Goal: Information Seeking & Learning: Learn about a topic

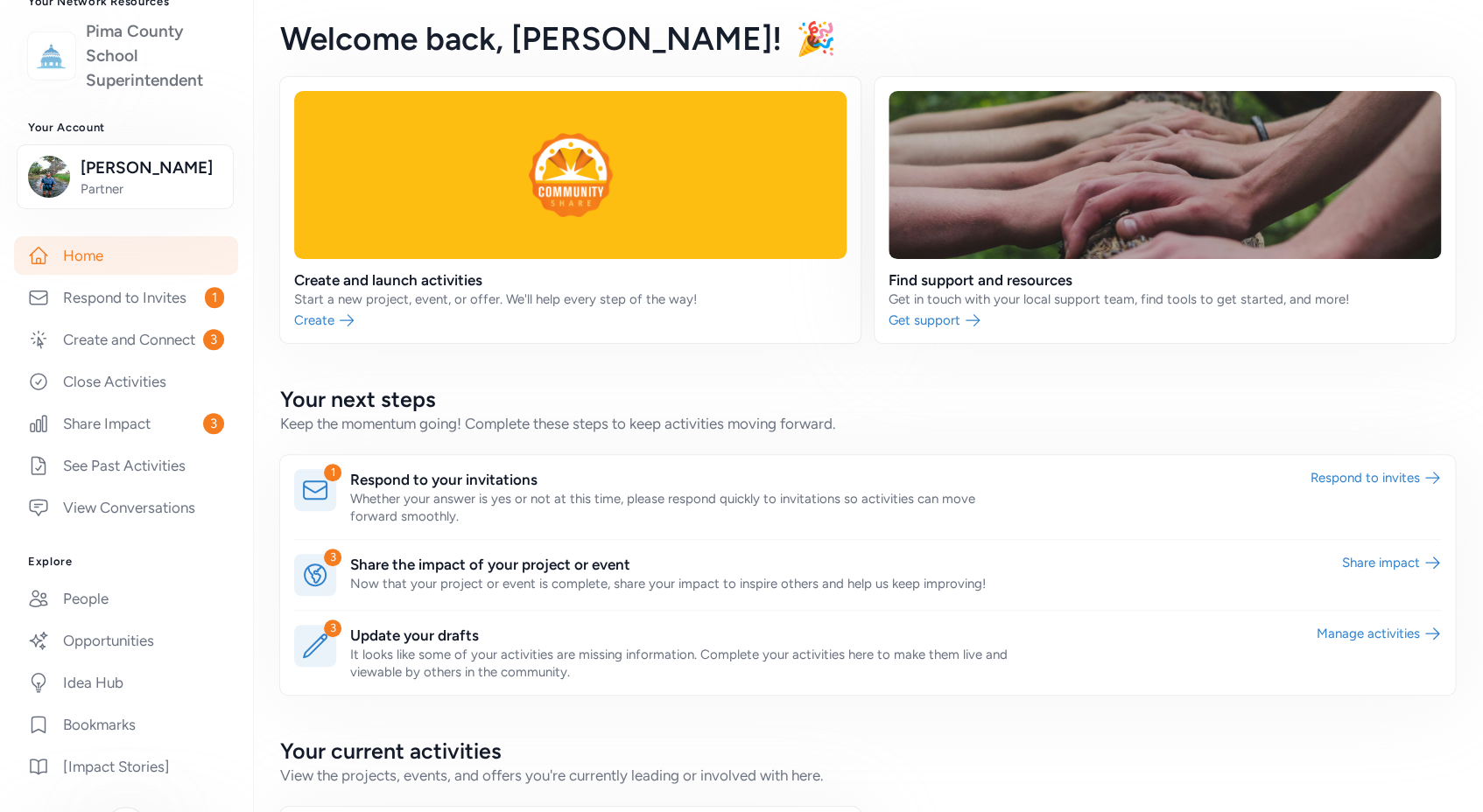
scroll to position [214, 0]
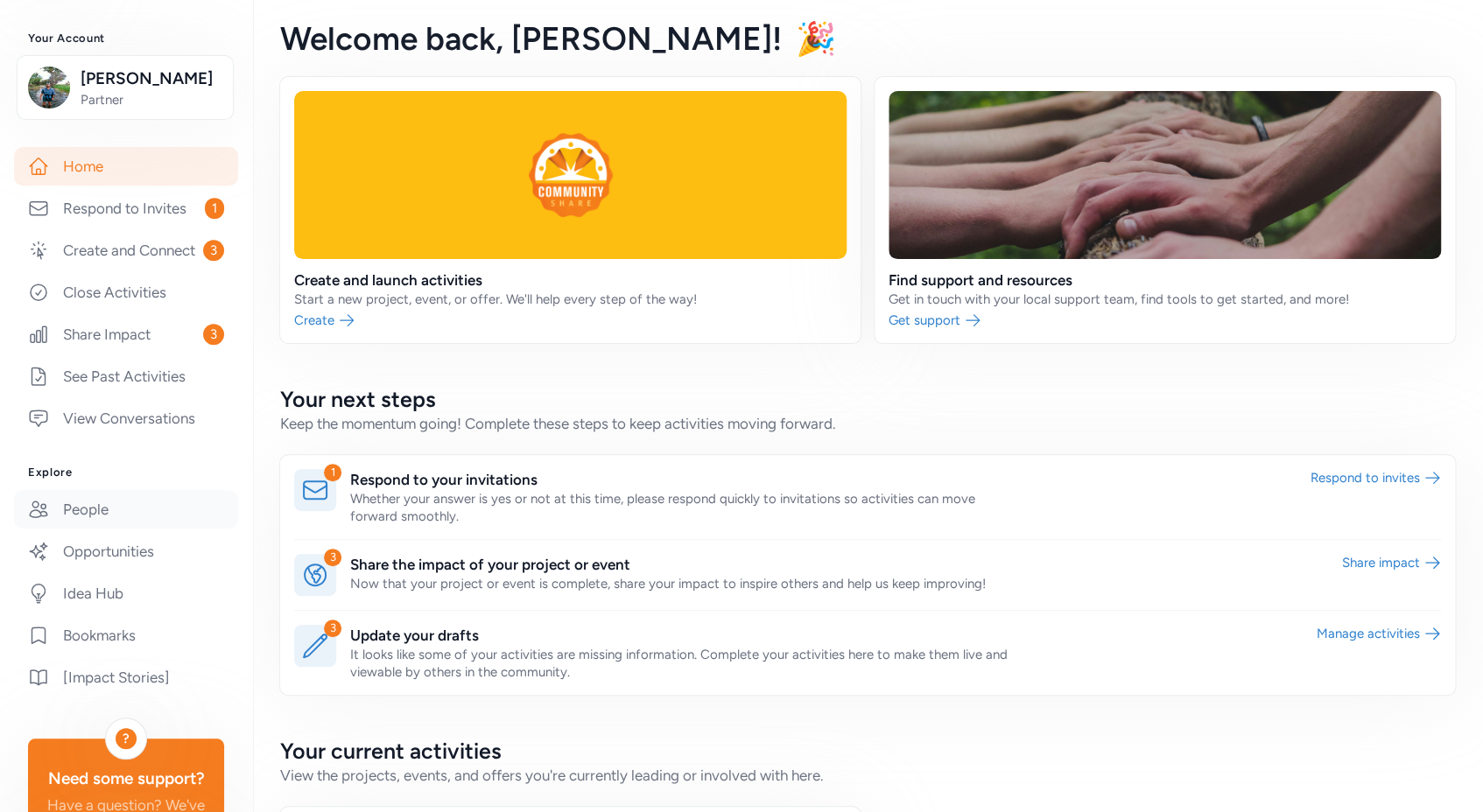
click at [92, 527] on link "People" at bounding box center [126, 509] width 224 height 39
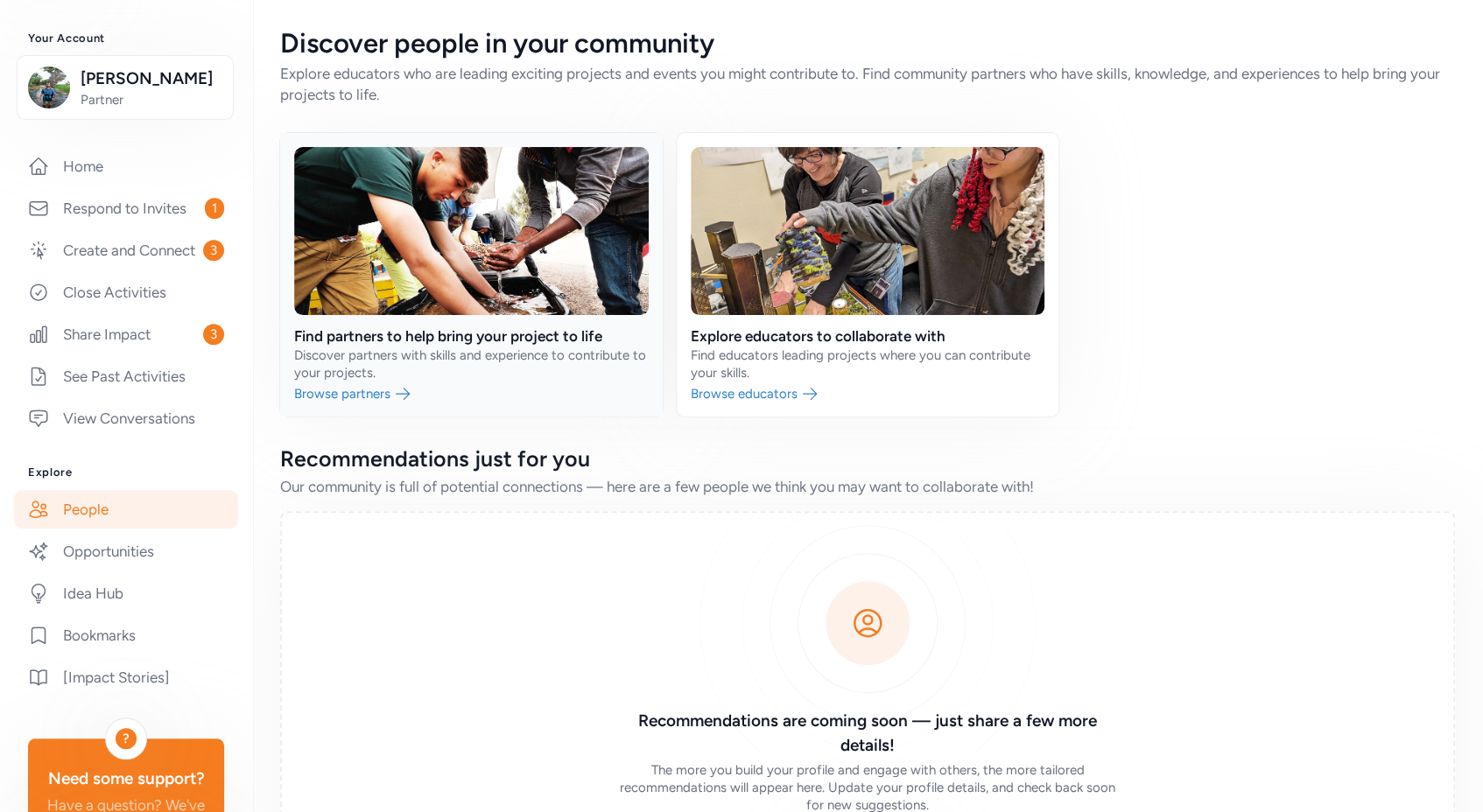
click at [356, 394] on link at bounding box center [471, 274] width 383 height 283
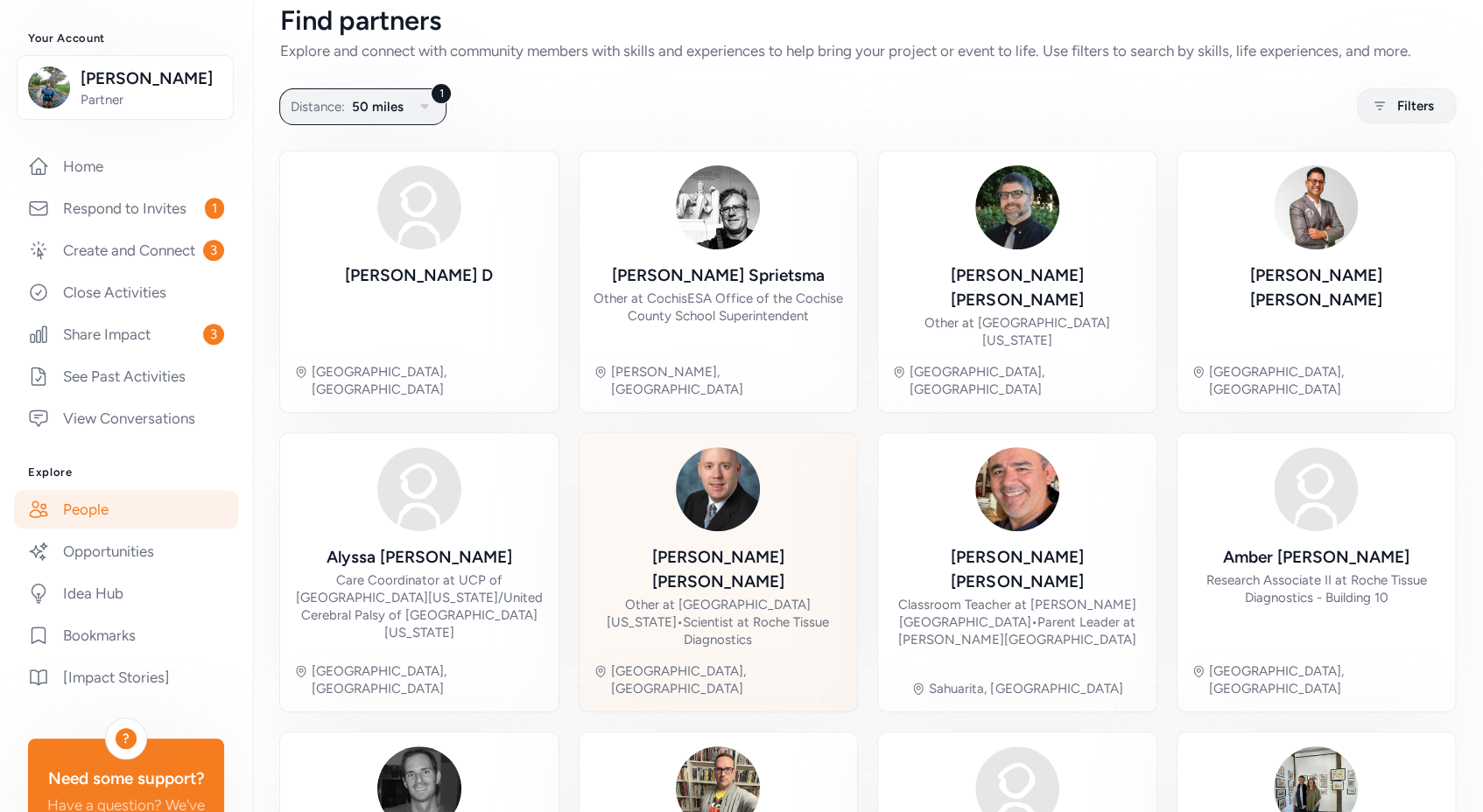
scroll to position [34, 0]
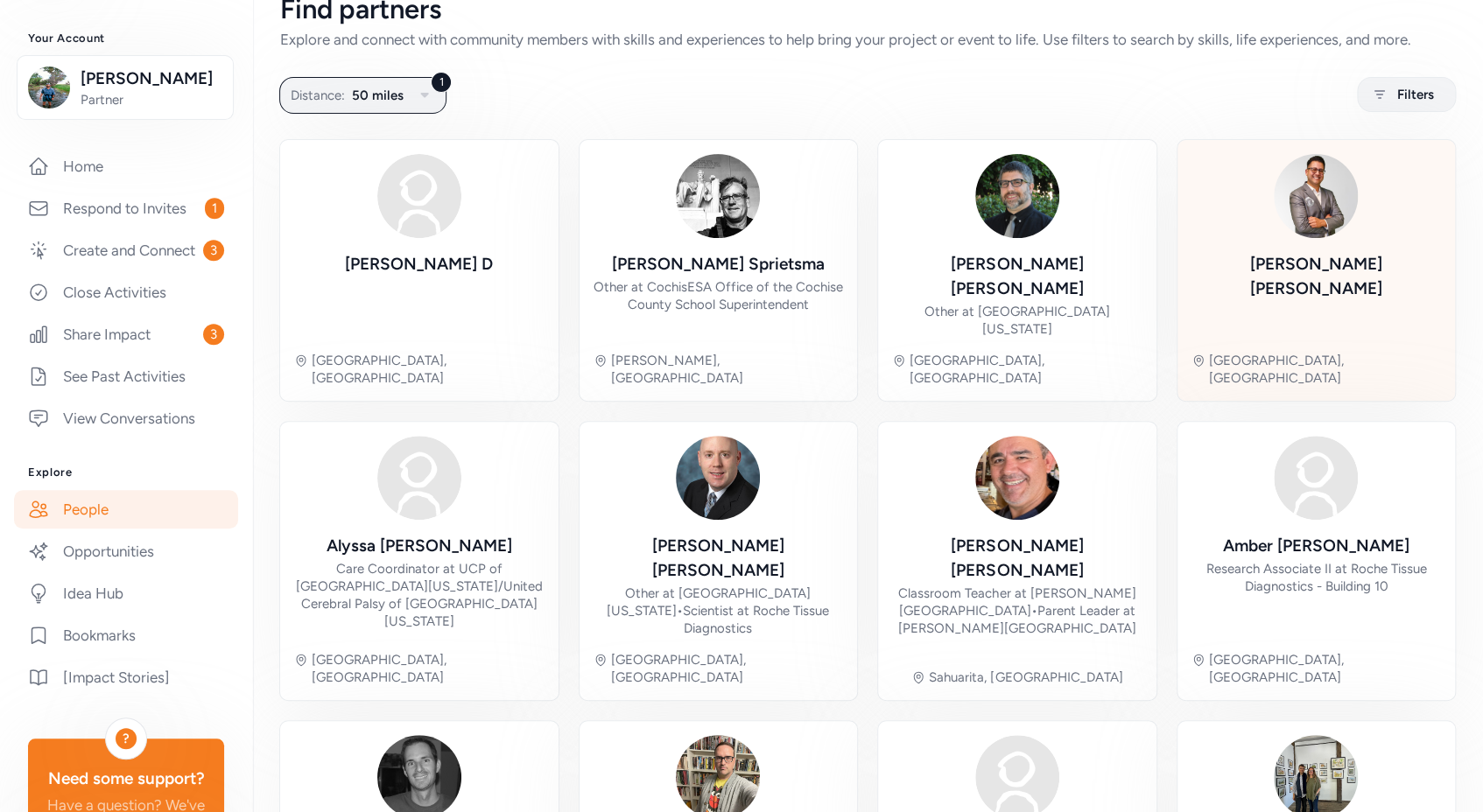
click at [1344, 259] on div "Andres Ruiz" at bounding box center [1317, 276] width 250 height 49
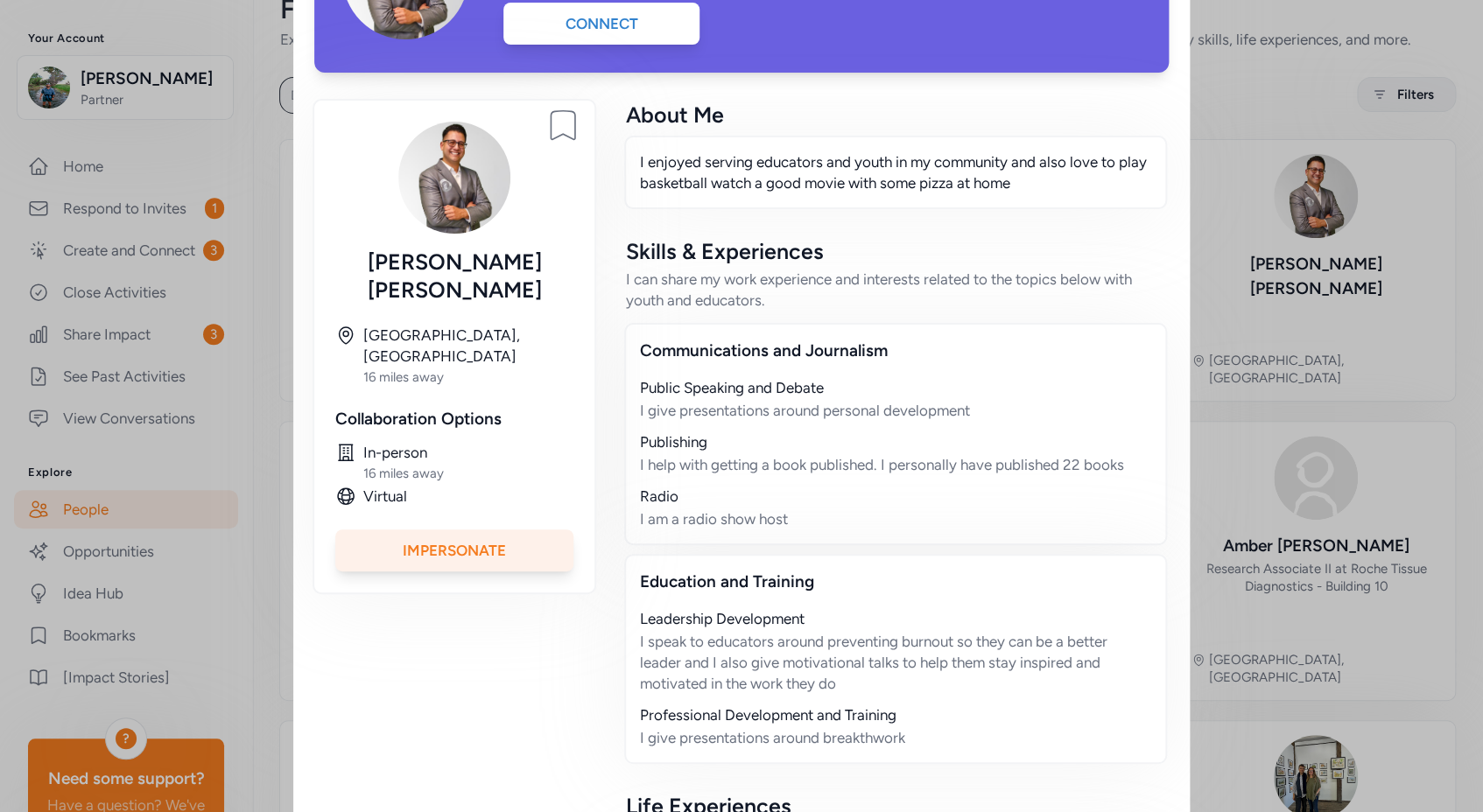
scroll to position [213, 0]
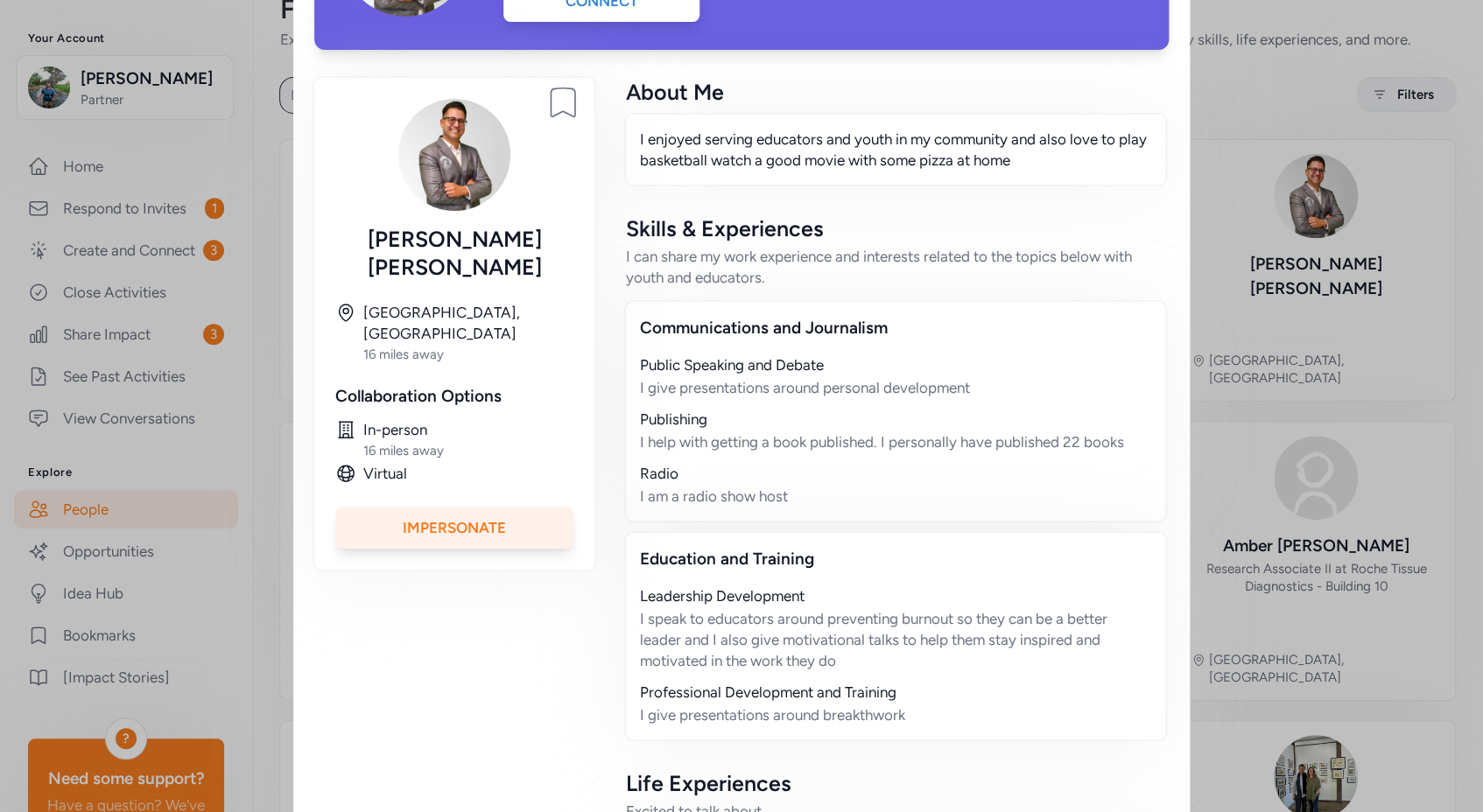
drag, startPoint x: 806, startPoint y: 501, endPoint x: 603, endPoint y: 367, distance: 243.2
click at [603, 367] on div "Bookmark person Andres Ruiz Tucson, AZ 16 miles away Collaboration Options In-p…" at bounding box center [741, 588] width 855 height 1019
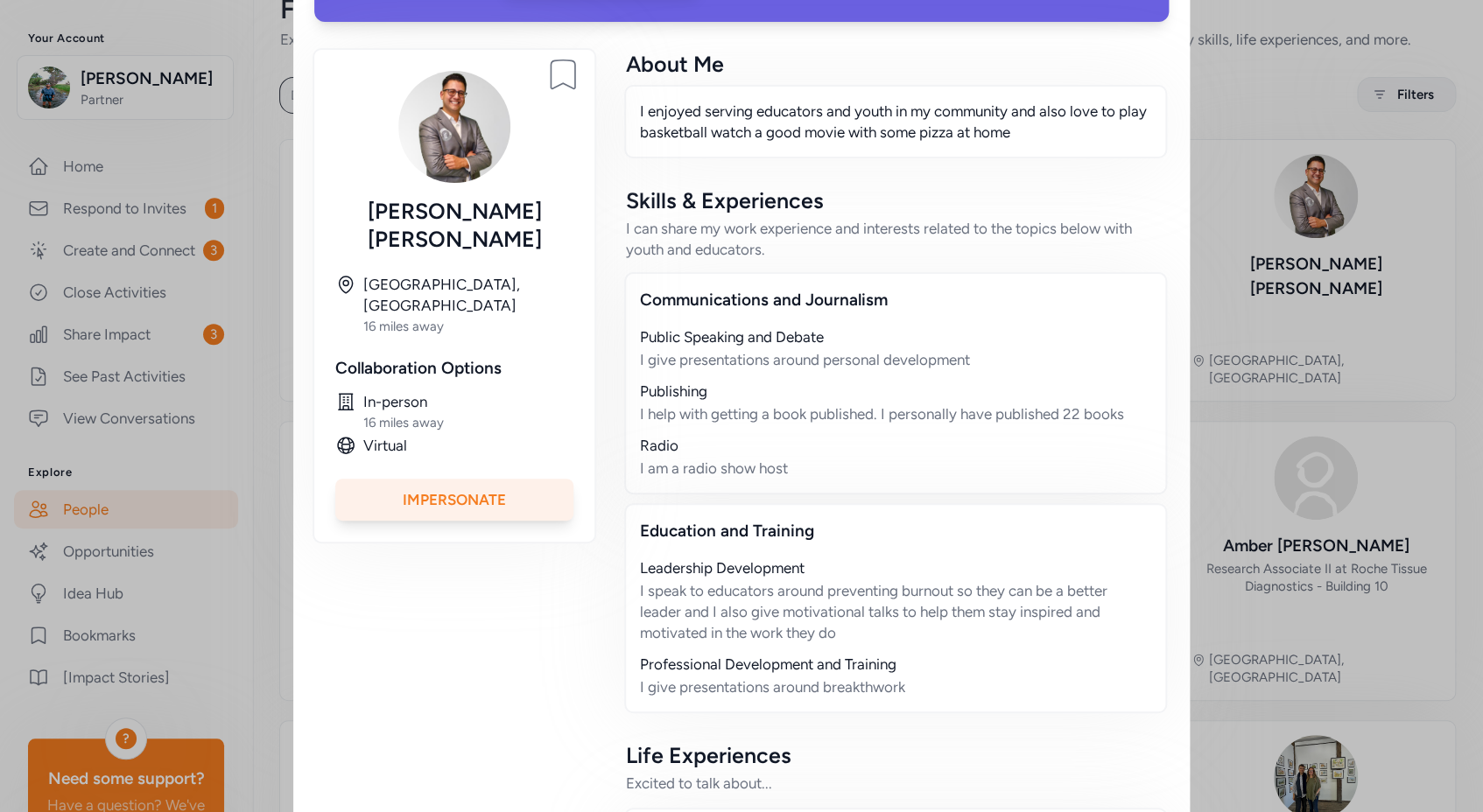
scroll to position [0, 0]
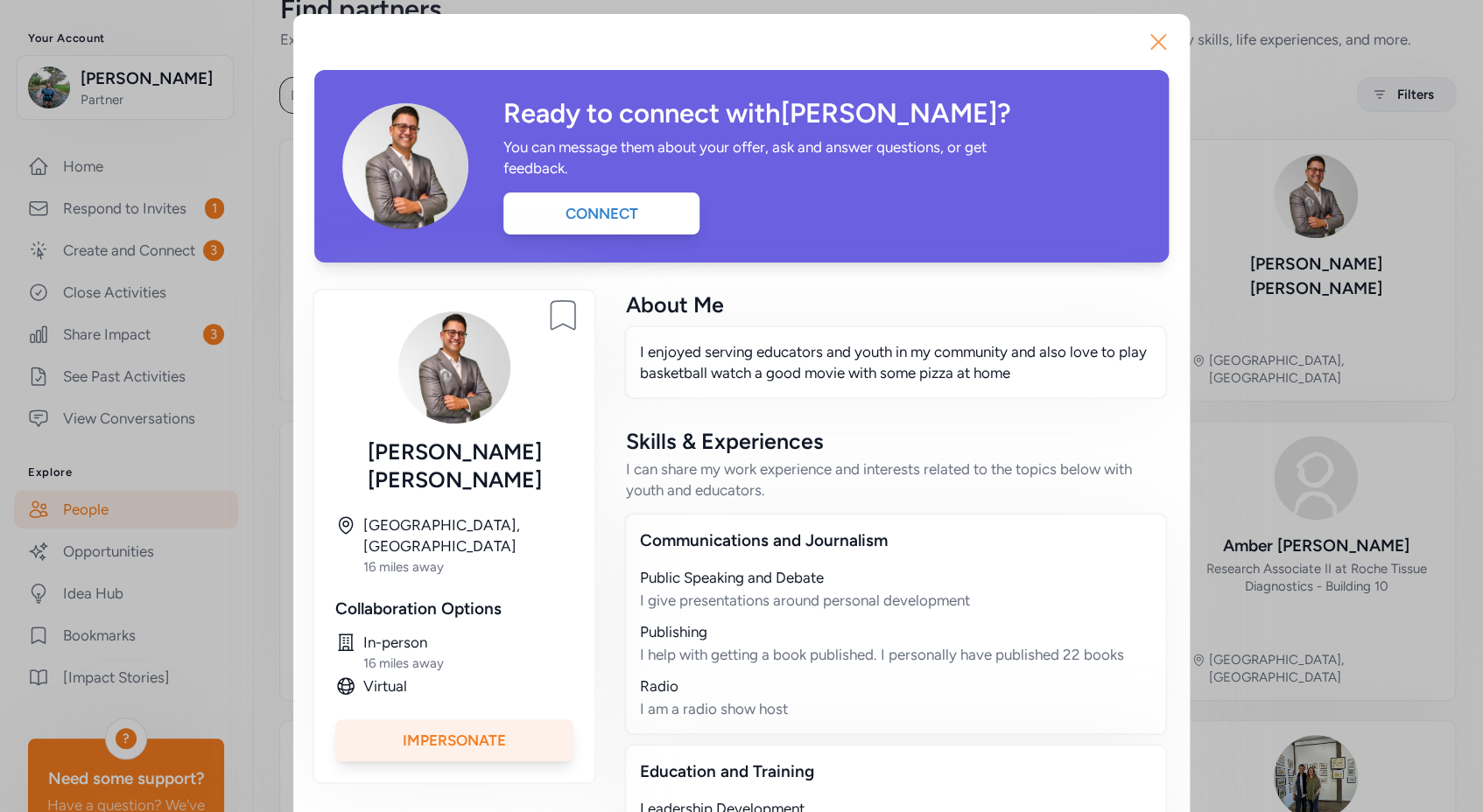
click at [1156, 43] on icon "button" at bounding box center [1158, 42] width 28 height 28
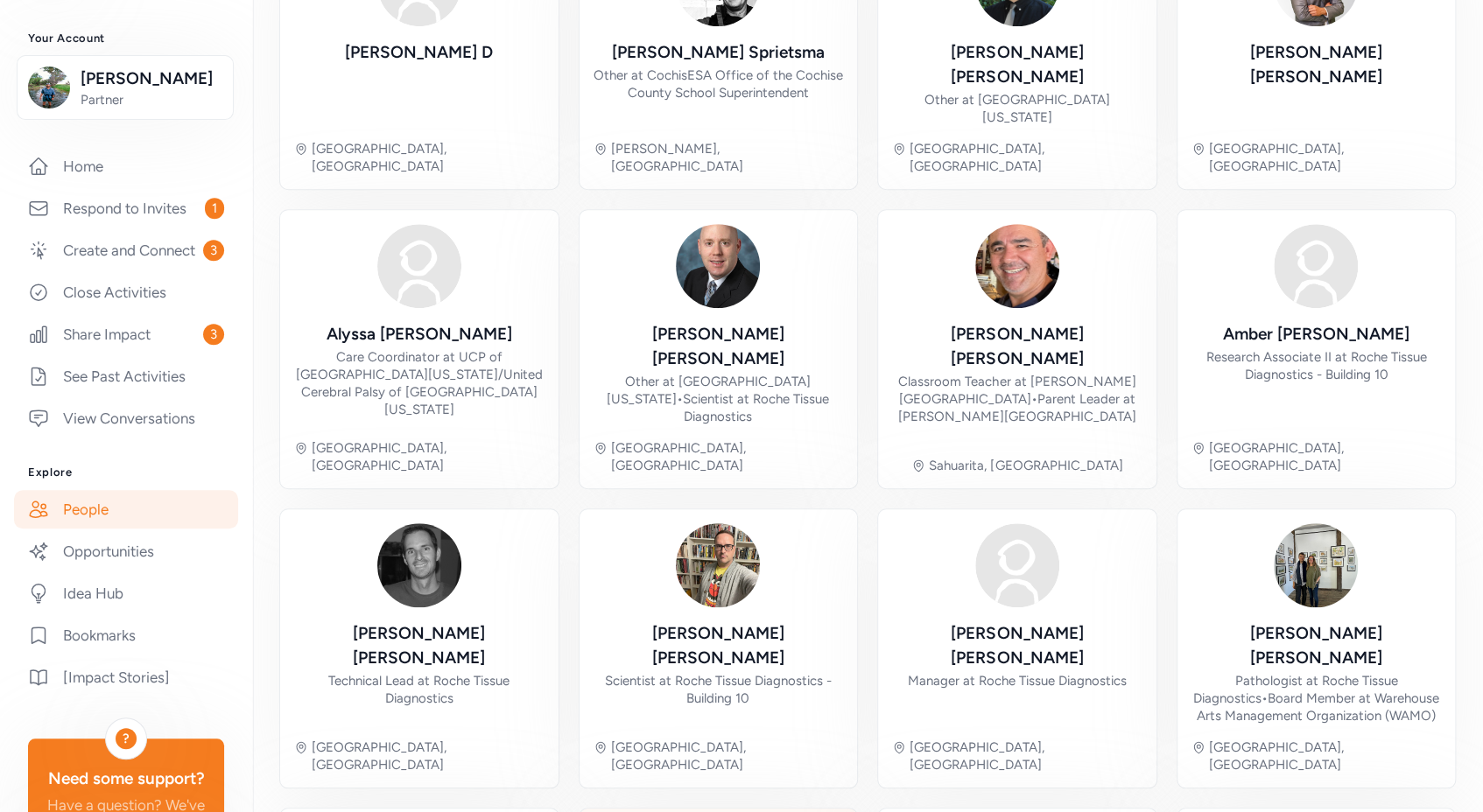
scroll to position [426, 0]
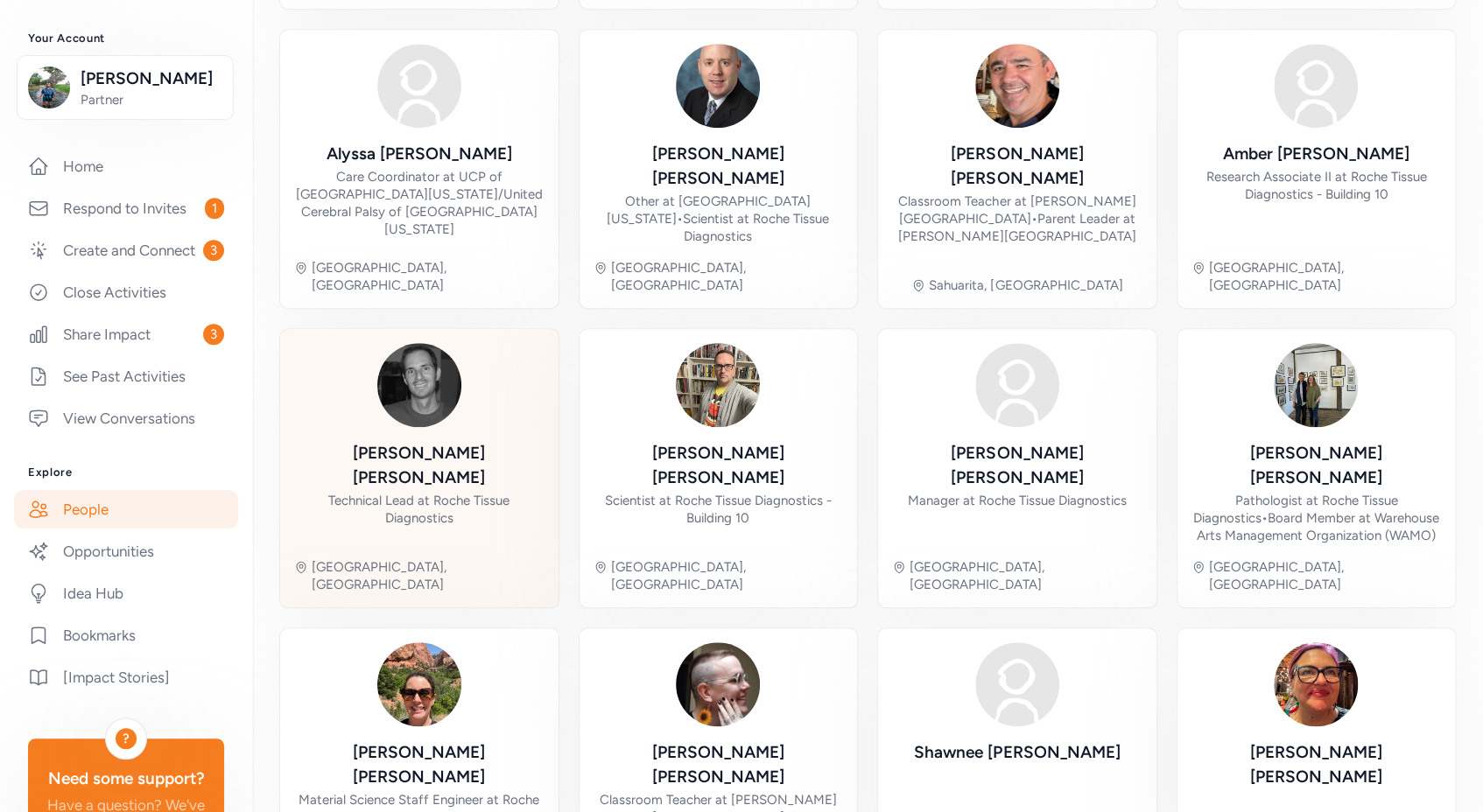
click at [444, 345] on div "Chris Roessler Technical Lead at Roche Tissue Diagnostics Oro Valley, AZ" at bounding box center [419, 468] width 250 height 250
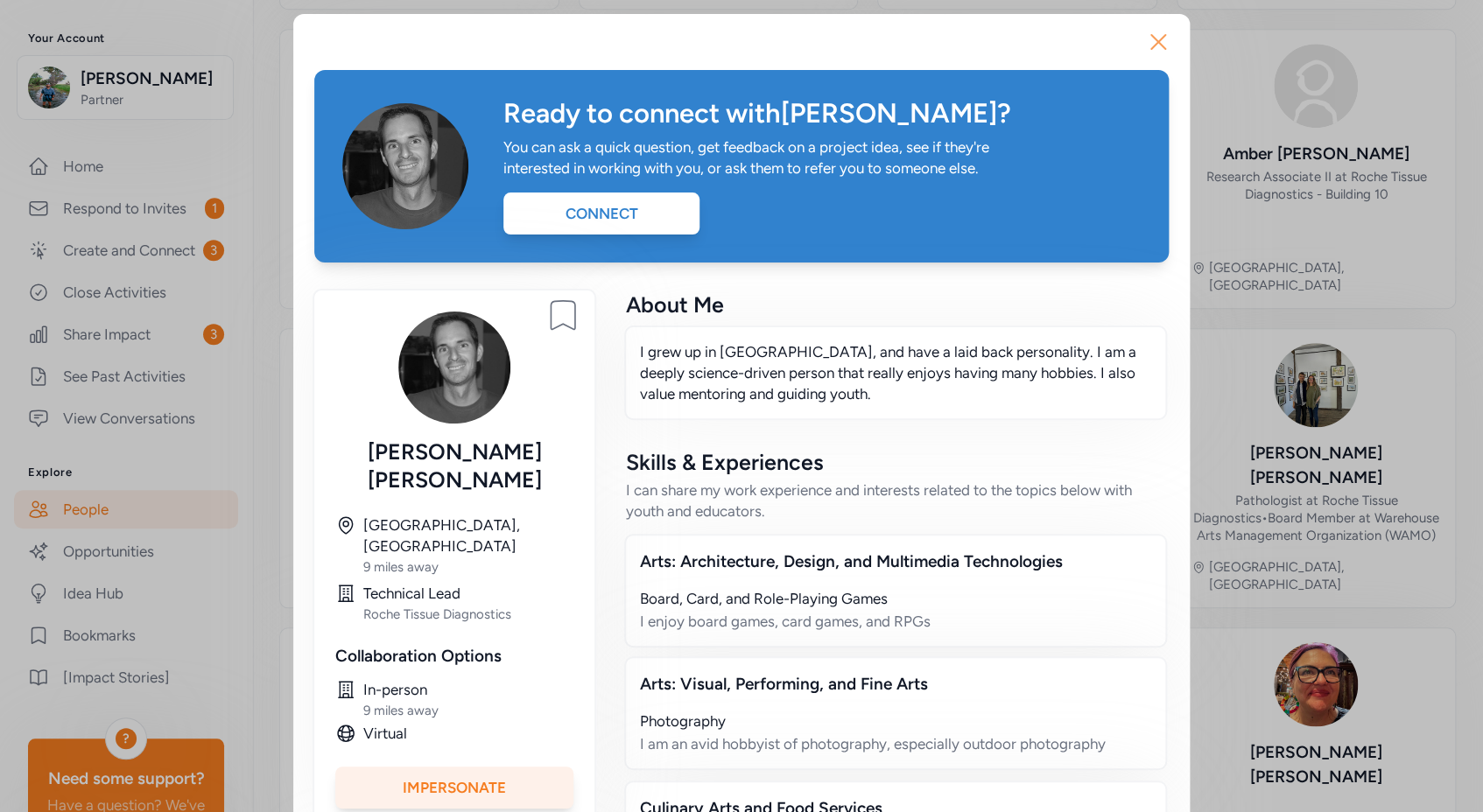
click at [1159, 40] on icon "button" at bounding box center [1158, 42] width 28 height 28
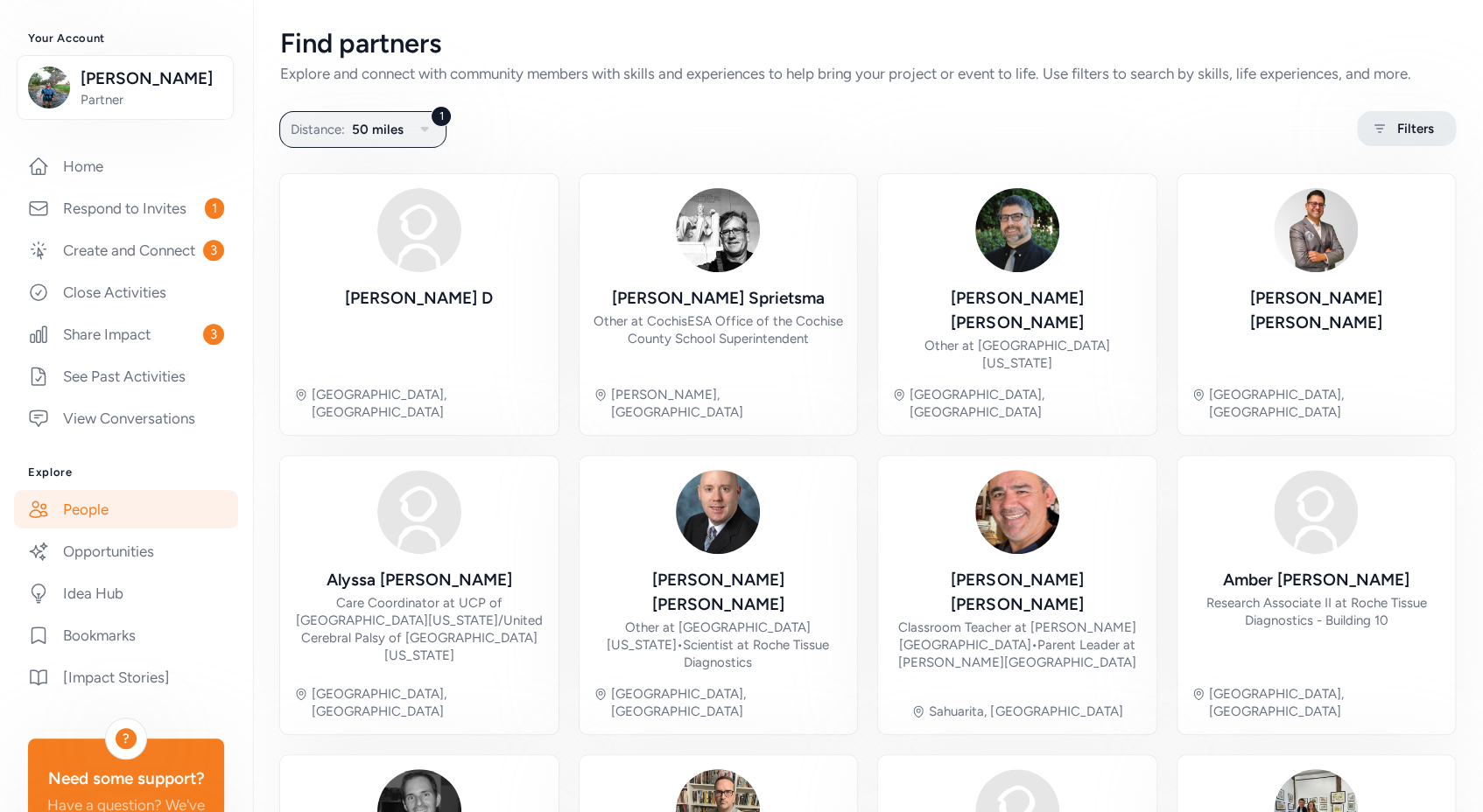
click at [1397, 129] on span "Filters" at bounding box center [1415, 128] width 37 height 21
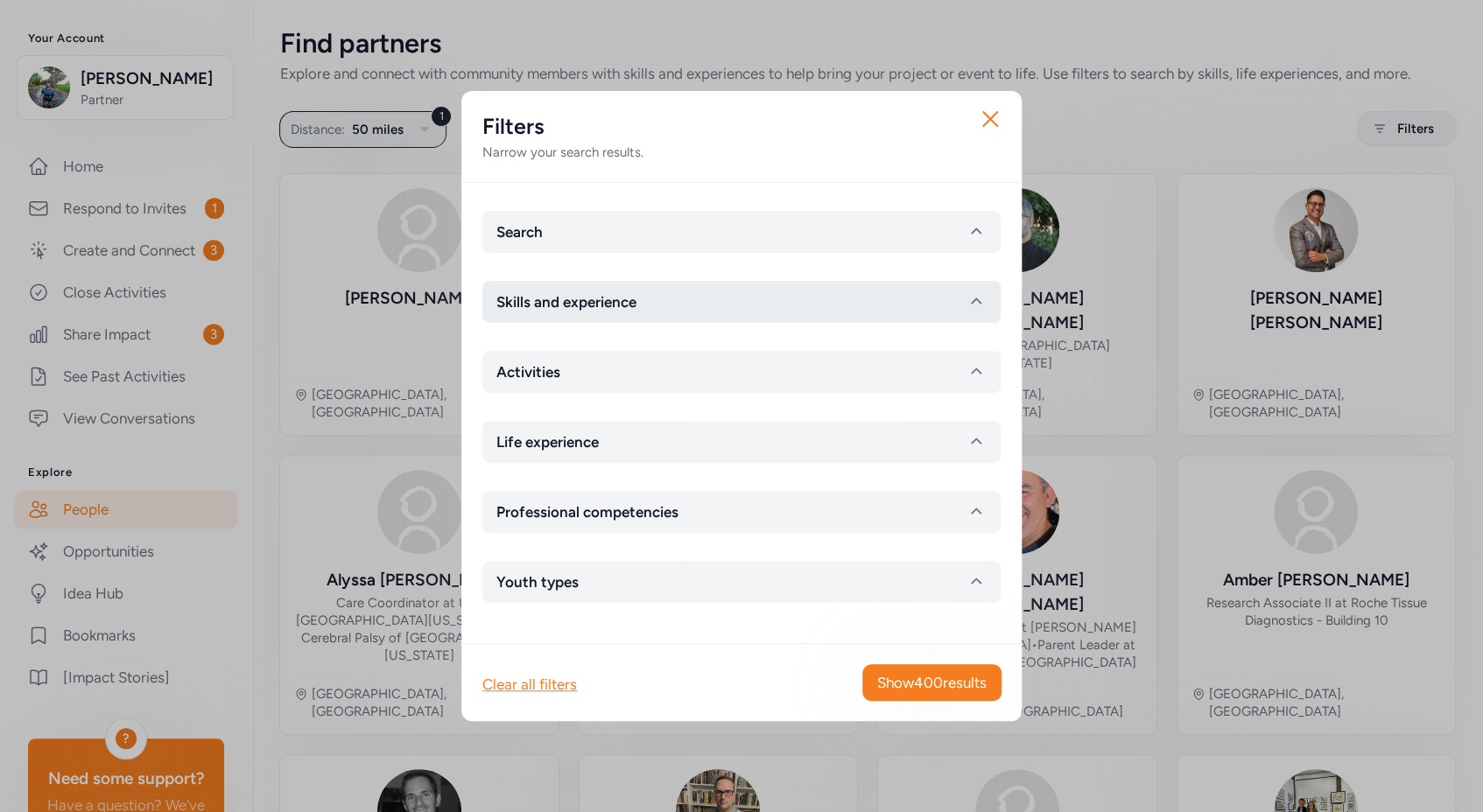
click at [749, 307] on button "Skills and experience" at bounding box center [741, 302] width 518 height 42
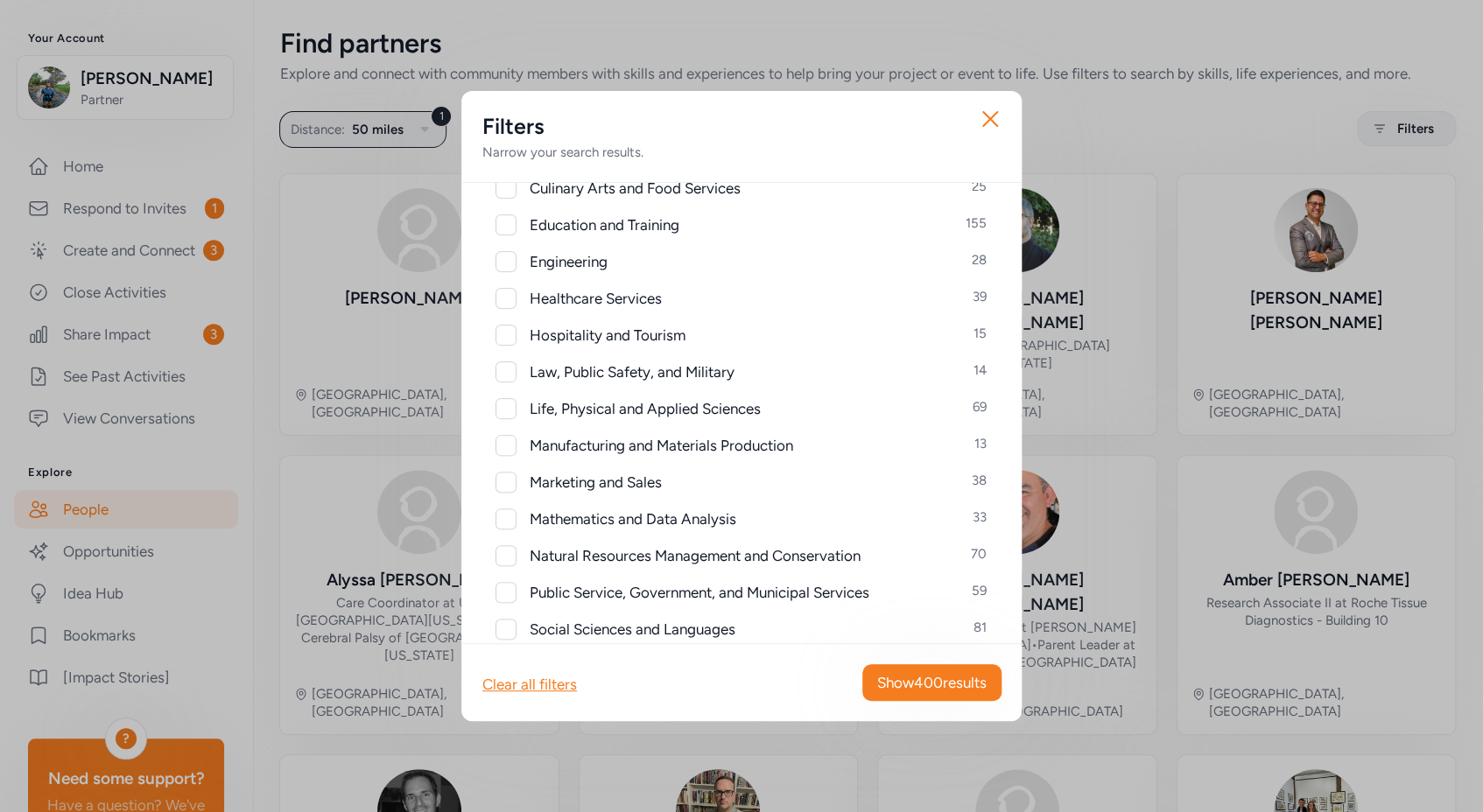
scroll to position [643, 0]
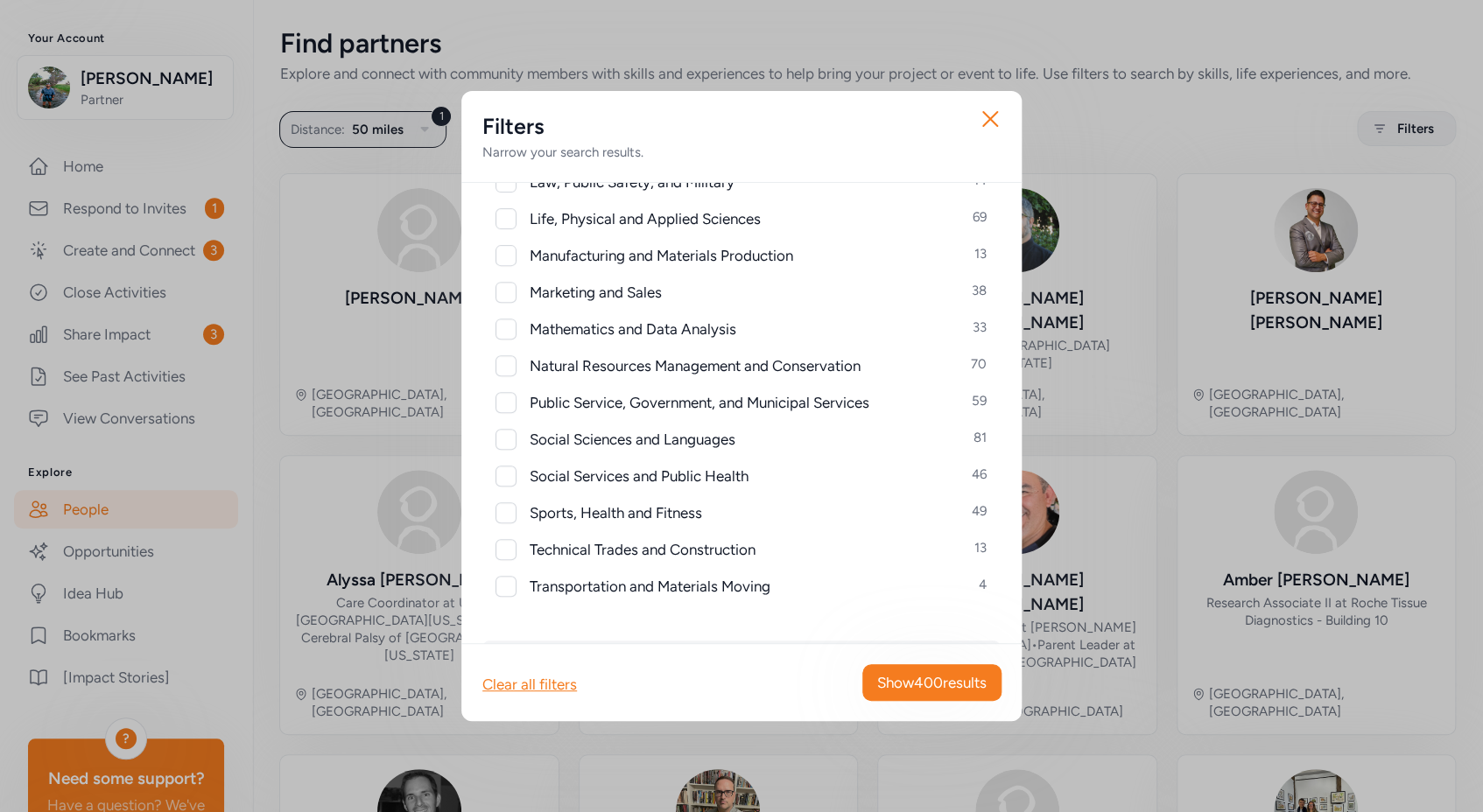
click at [509, 369] on div at bounding box center [506, 366] width 21 height 21
click at [507, 370] on icon at bounding box center [506, 366] width 12 height 11
checkbox input "false"
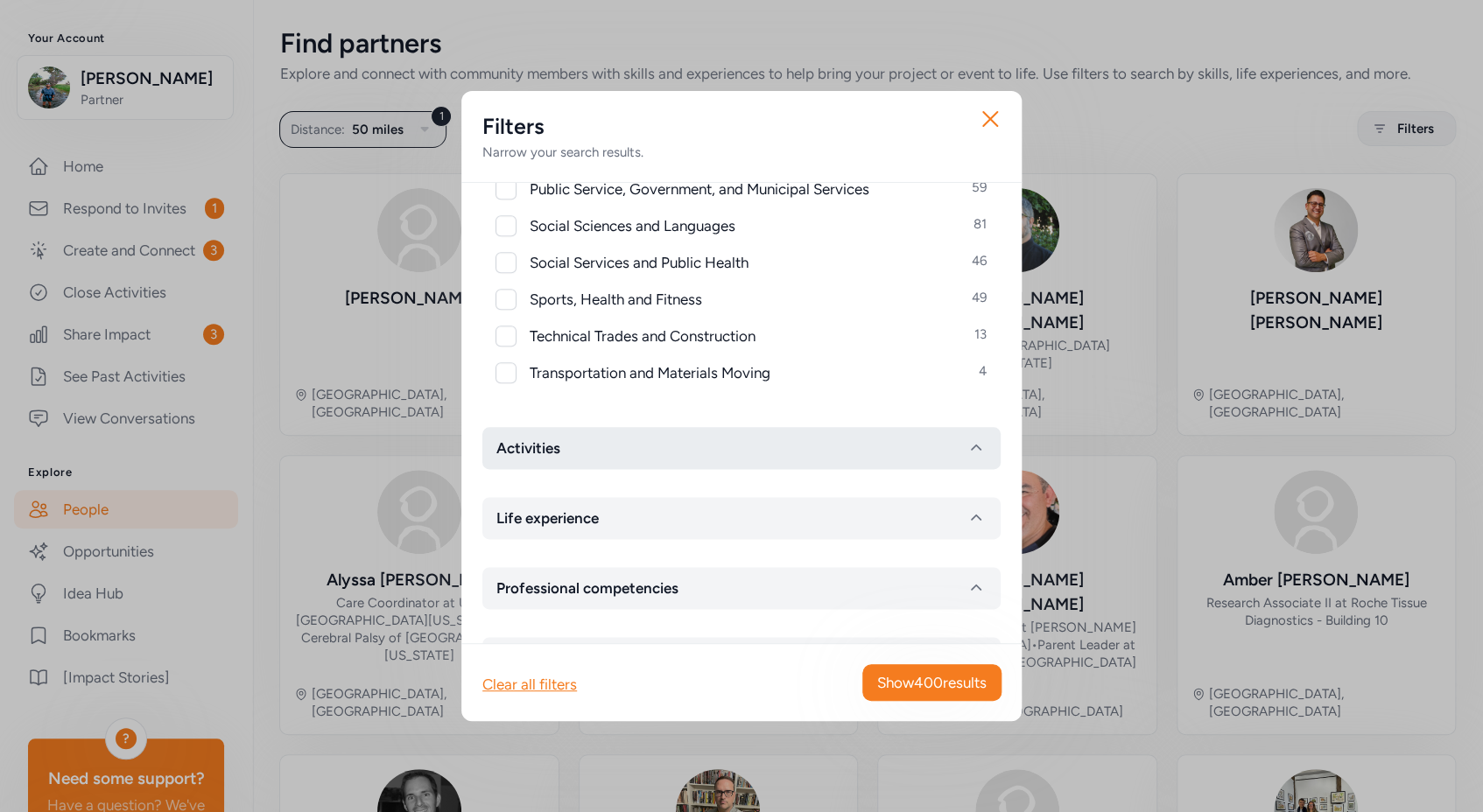
click at [700, 444] on button "Activities" at bounding box center [741, 448] width 518 height 42
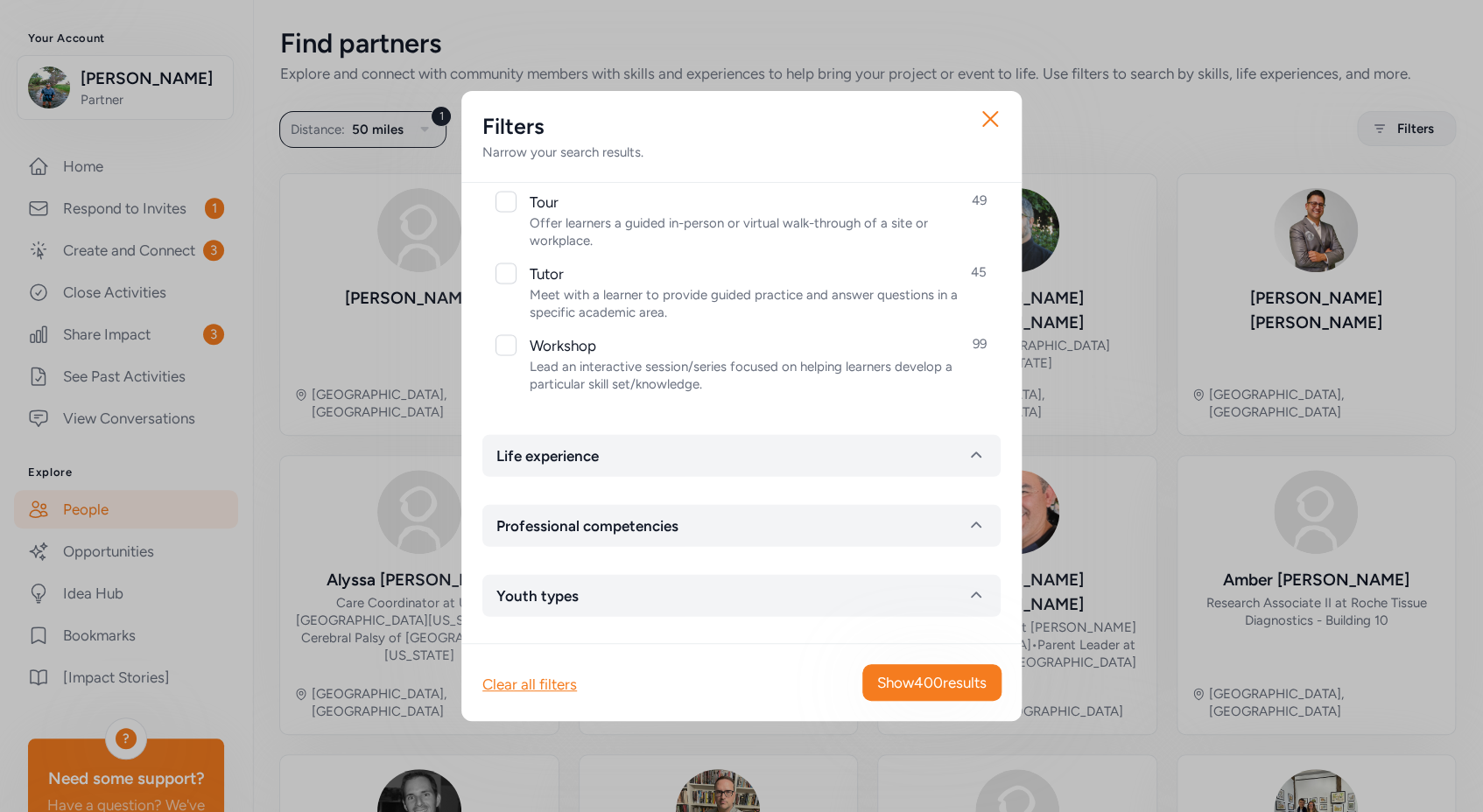
scroll to position [1957, 0]
click at [714, 456] on button "Life experience" at bounding box center [741, 454] width 518 height 42
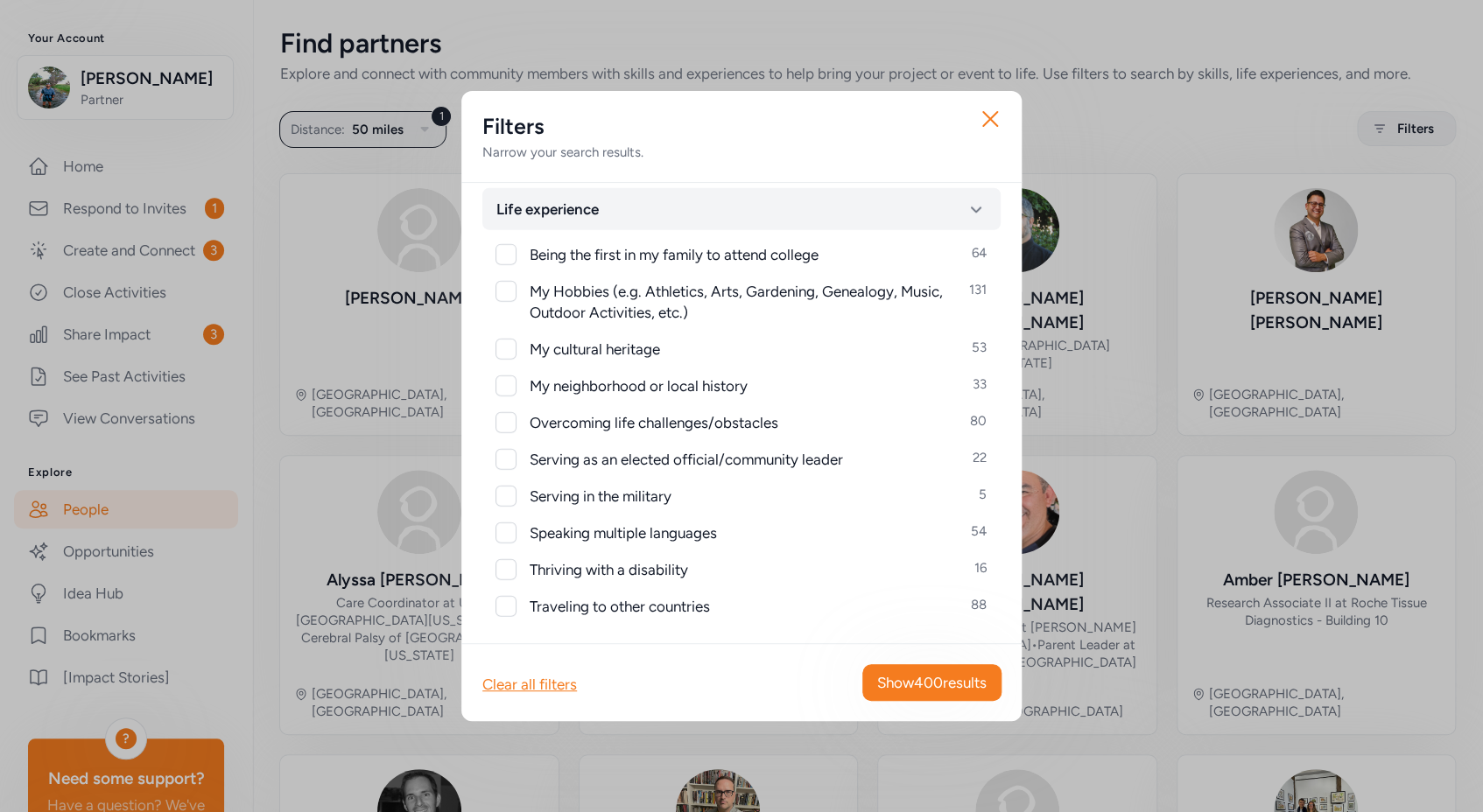
scroll to position [2213, 0]
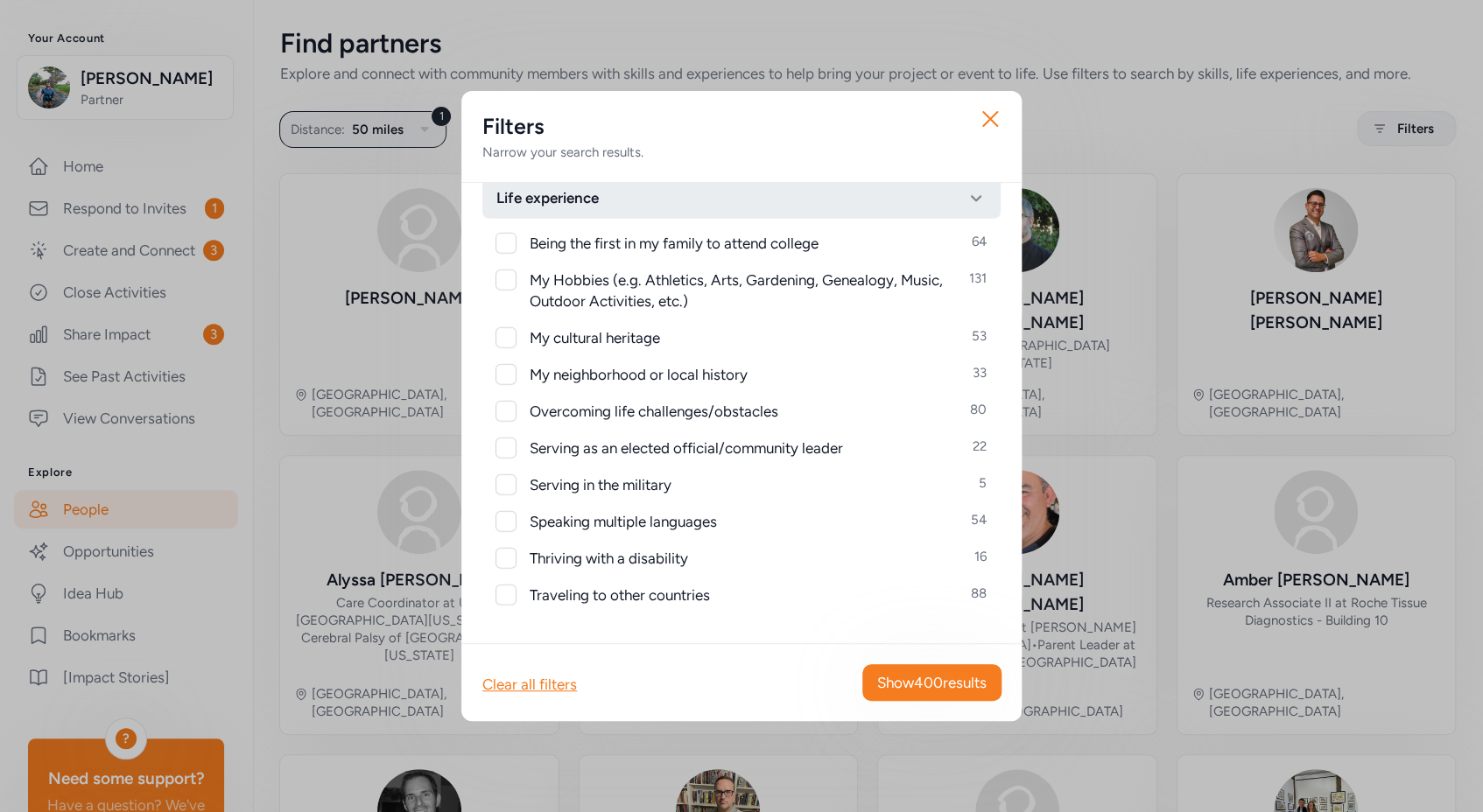
click at [967, 194] on icon "button" at bounding box center [976, 198] width 21 height 21
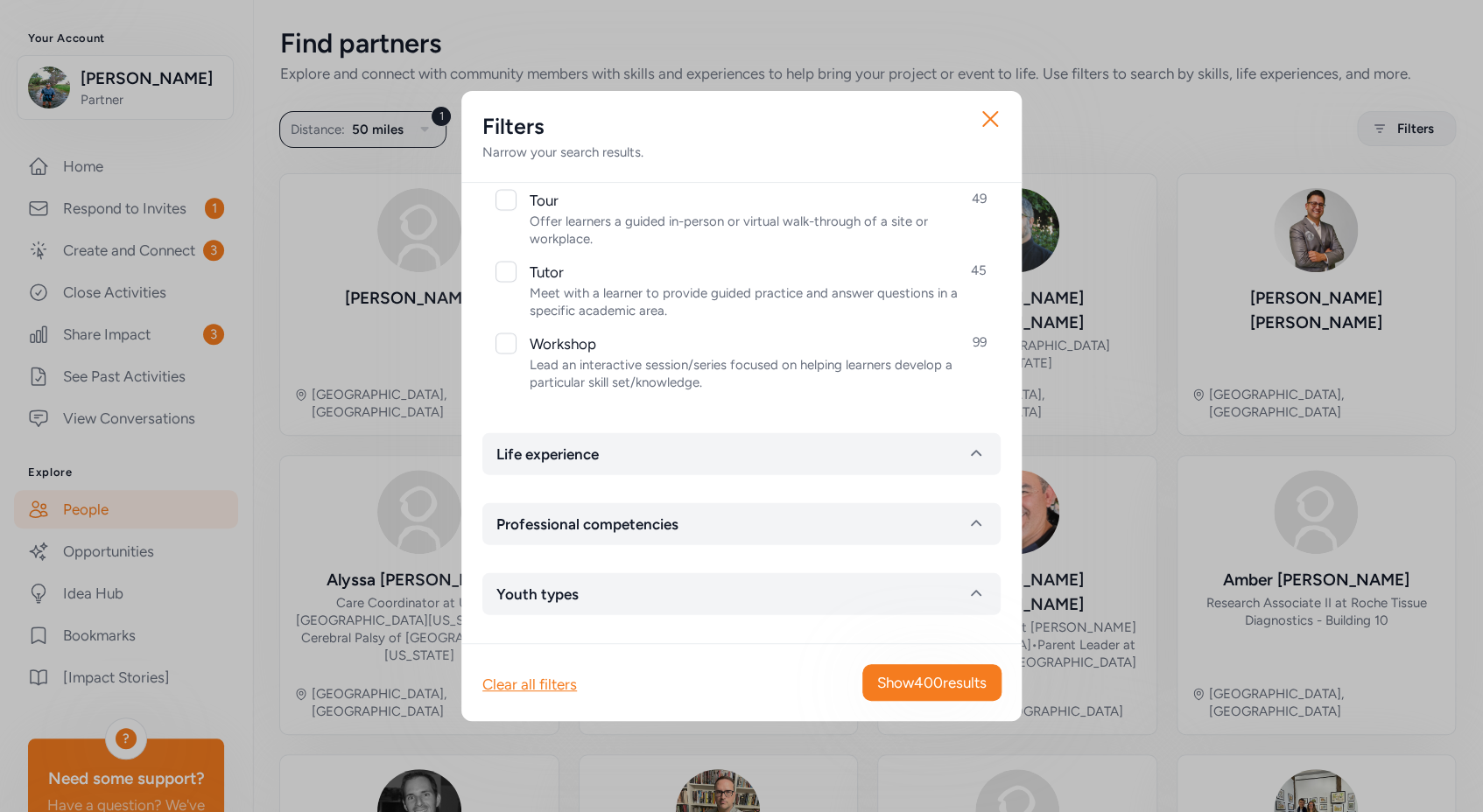
scroll to position [1957, 0]
click at [629, 532] on span "Professional competencies" at bounding box center [587, 524] width 182 height 21
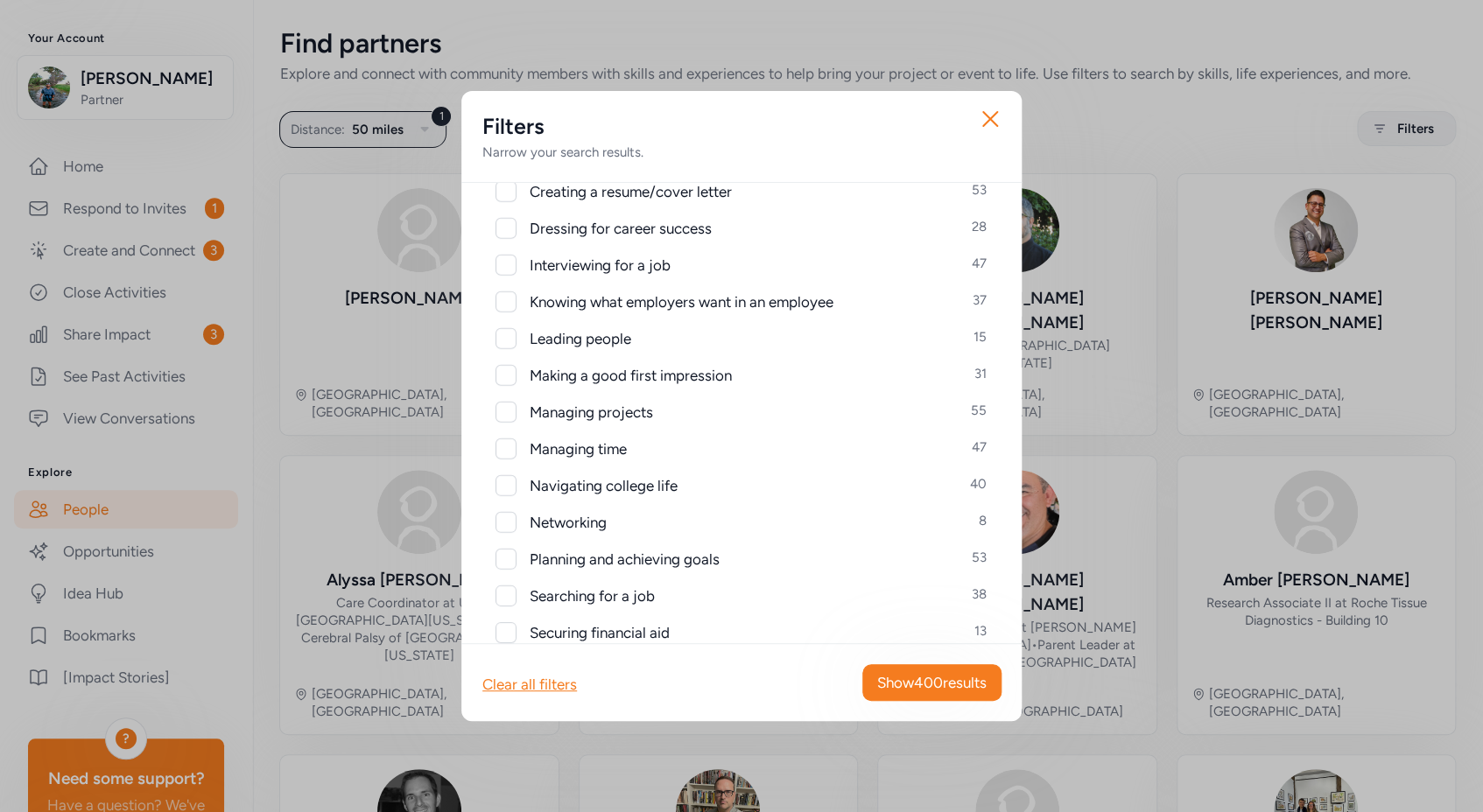
scroll to position [2742, 0]
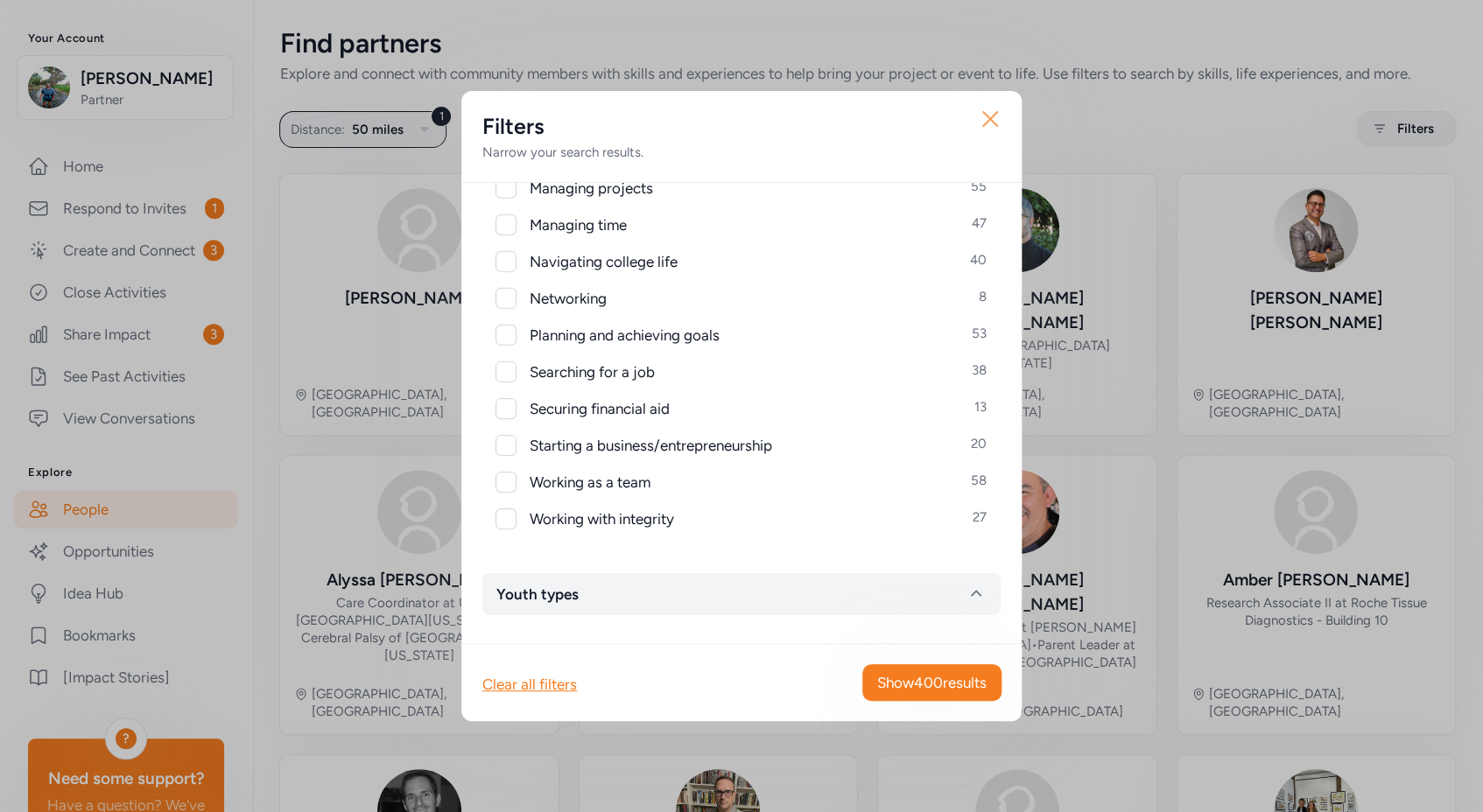
click at [991, 117] on icon "button" at bounding box center [990, 119] width 28 height 28
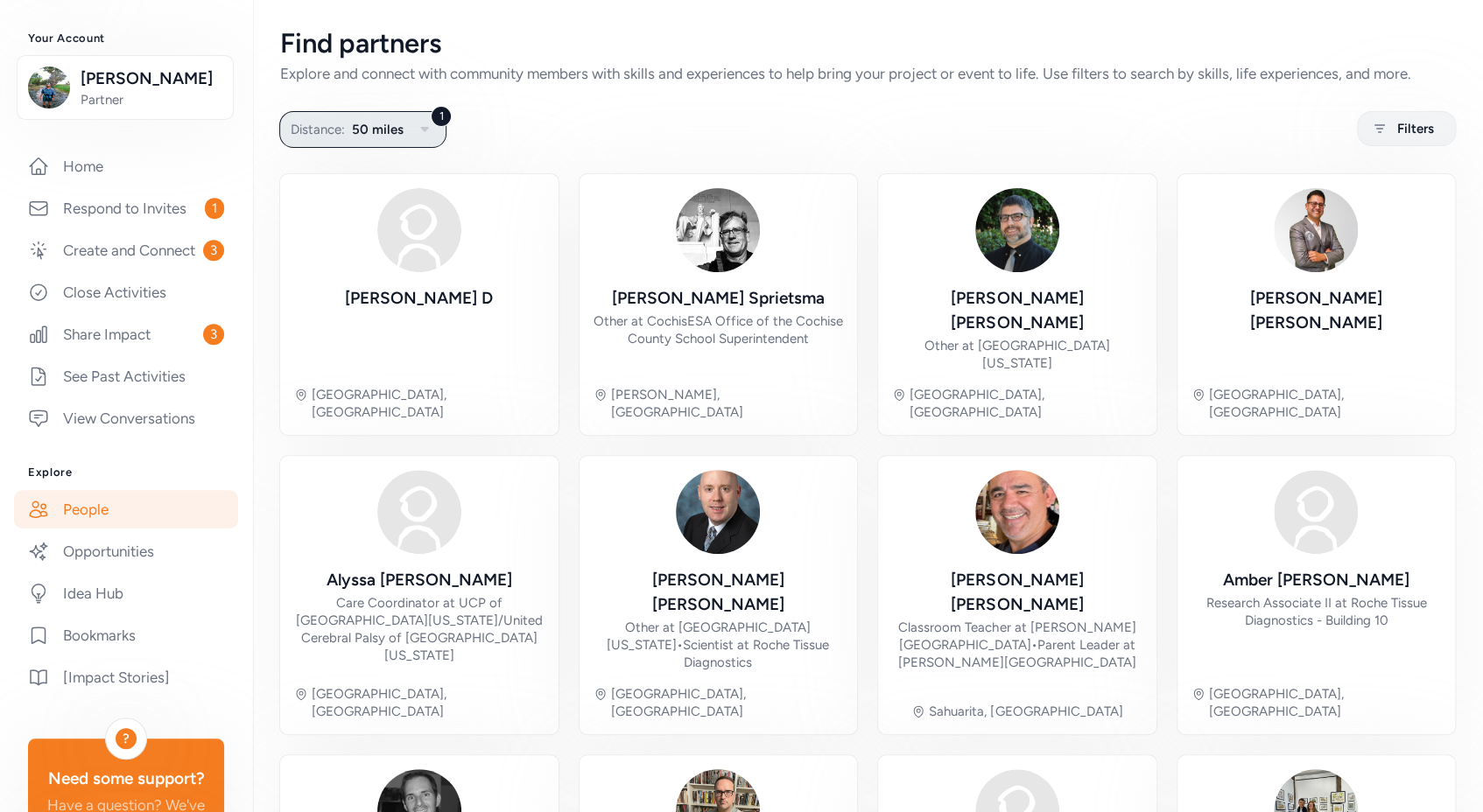
click at [377, 135] on span "50 miles" at bounding box center [378, 129] width 52 height 21
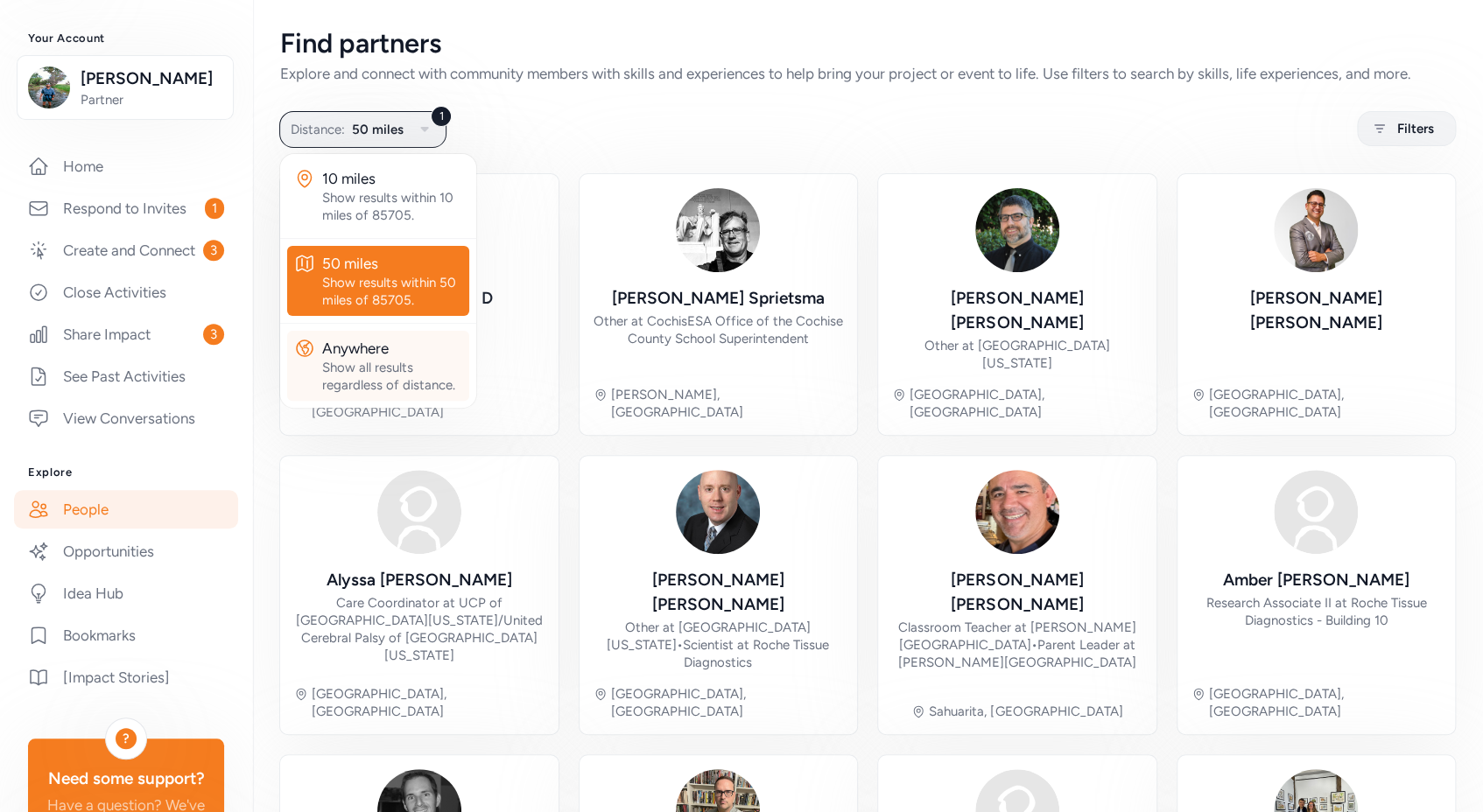
click at [363, 359] on div "Anywhere" at bounding box center [392, 348] width 140 height 21
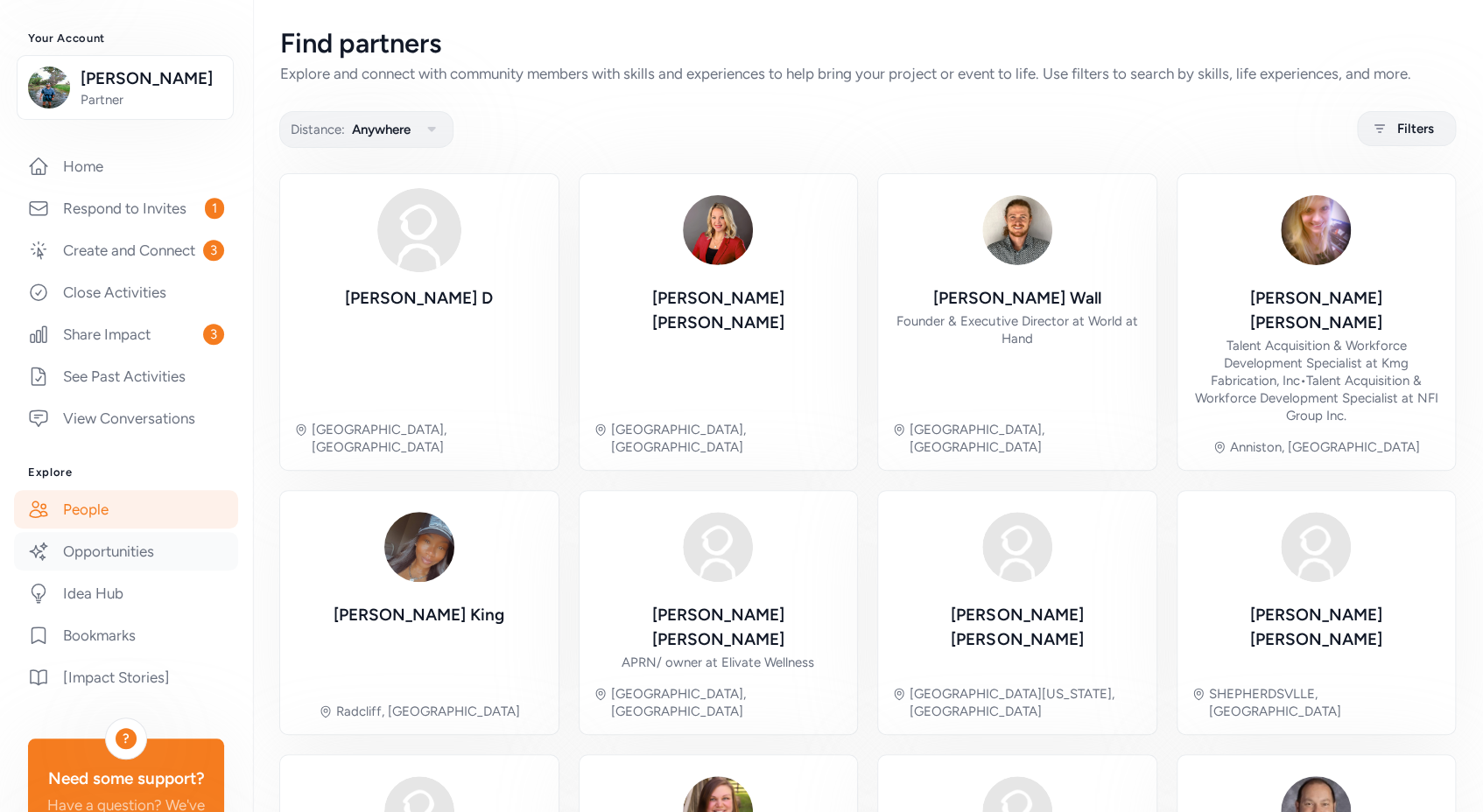
click at [110, 569] on link "Opportunities" at bounding box center [126, 552] width 224 height 39
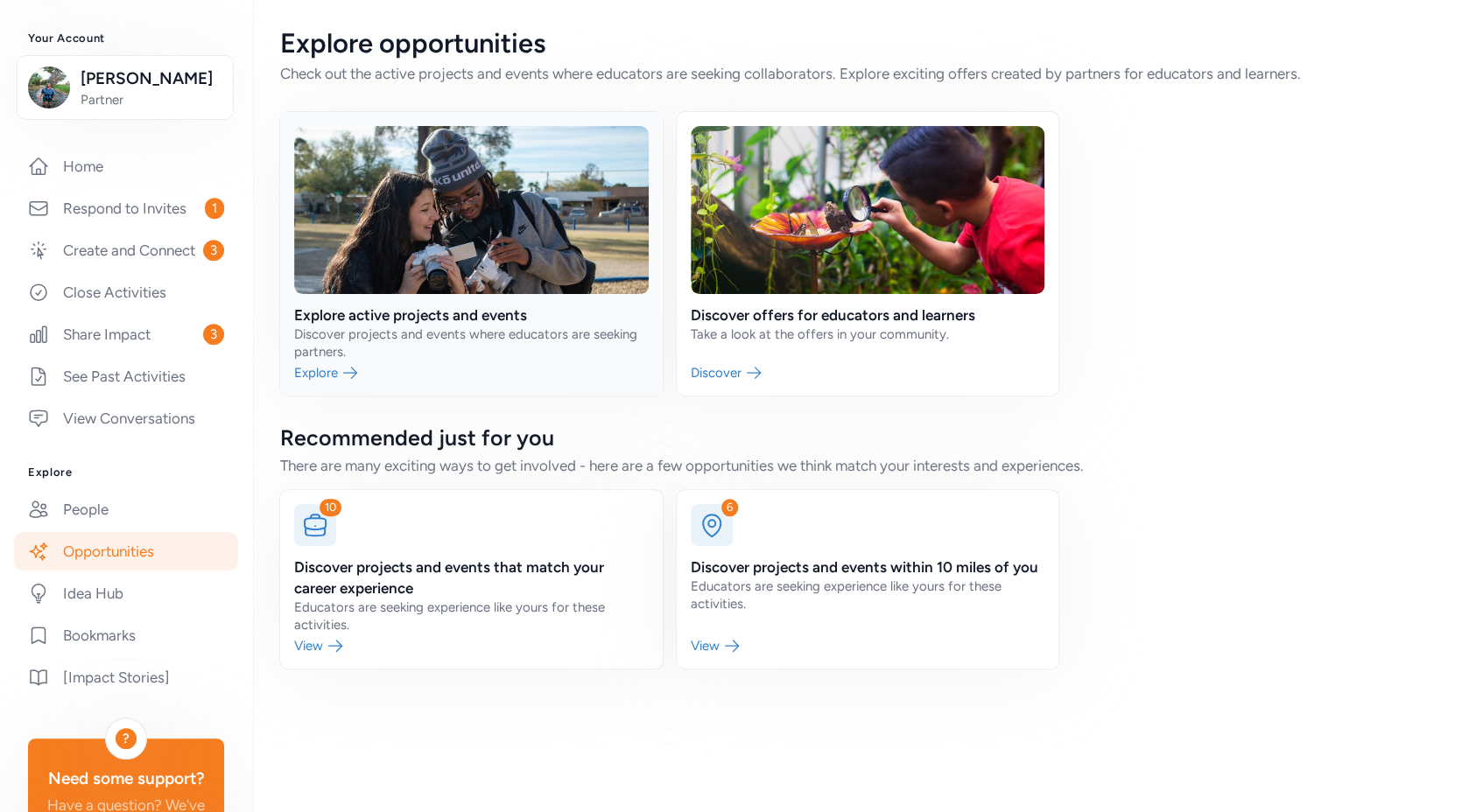
click at [342, 347] on link at bounding box center [471, 253] width 383 height 283
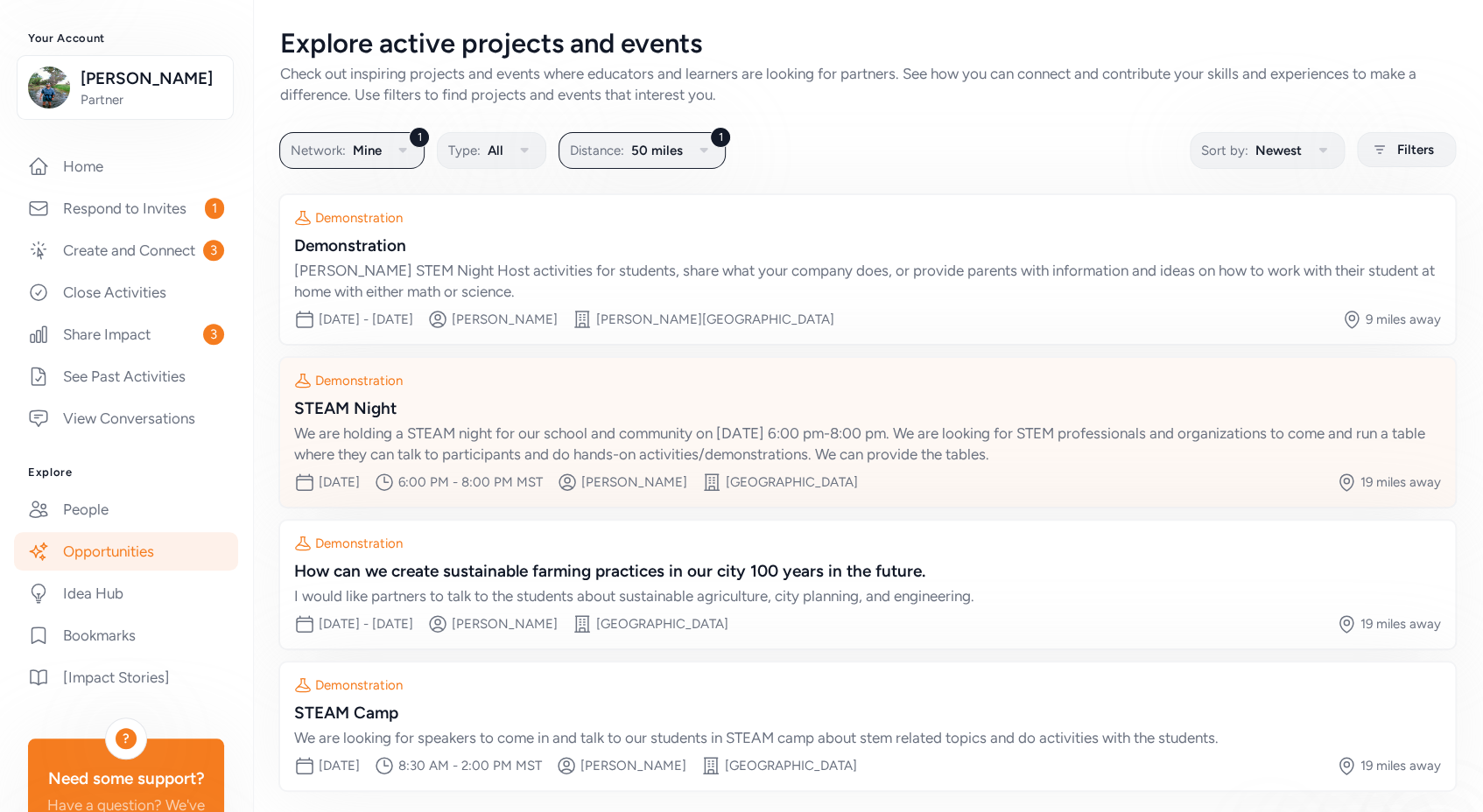
scroll to position [11, 0]
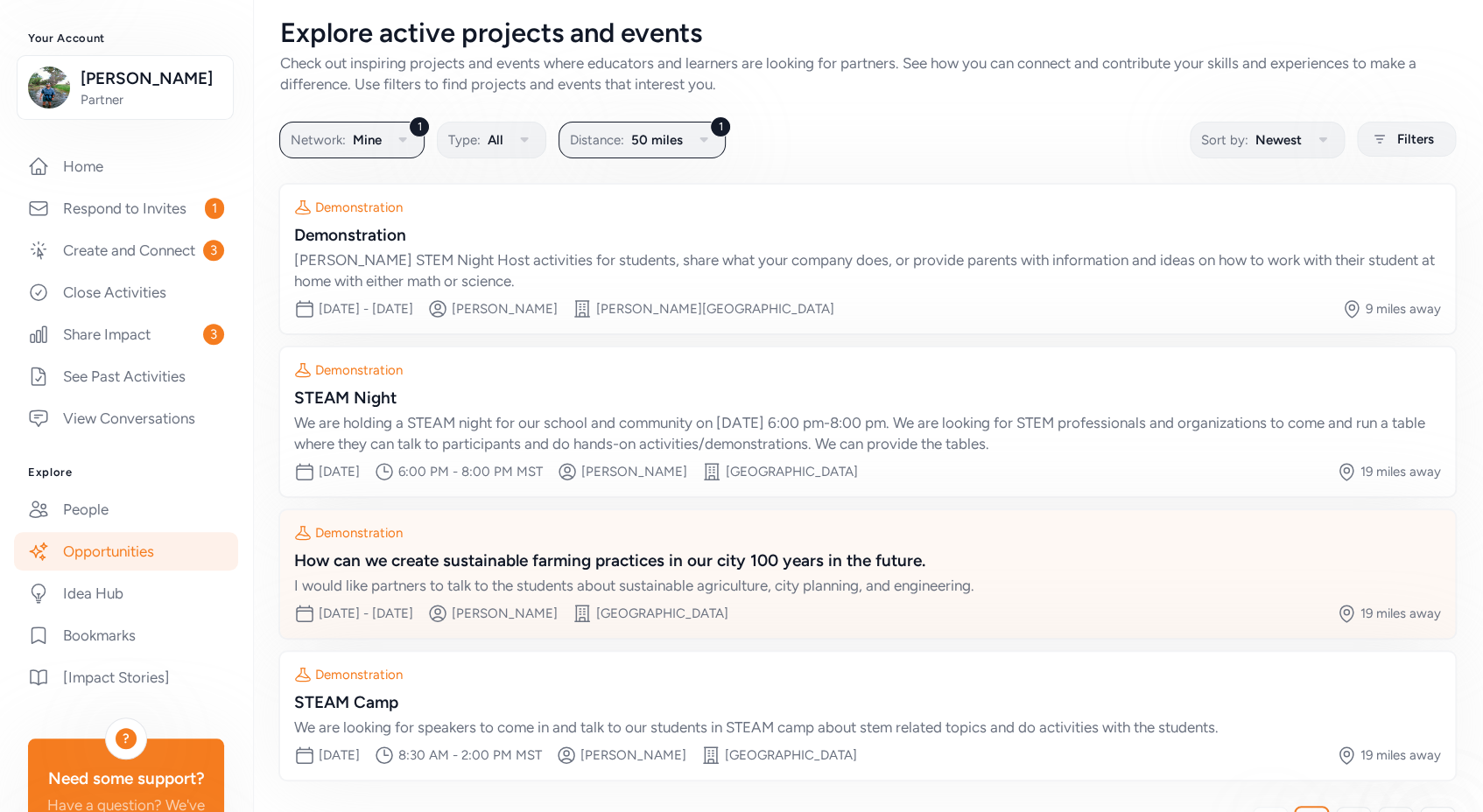
click at [681, 564] on div "How can we create sustainable farming practices in our city 100 years in the fu…" at bounding box center [867, 561] width 1147 height 25
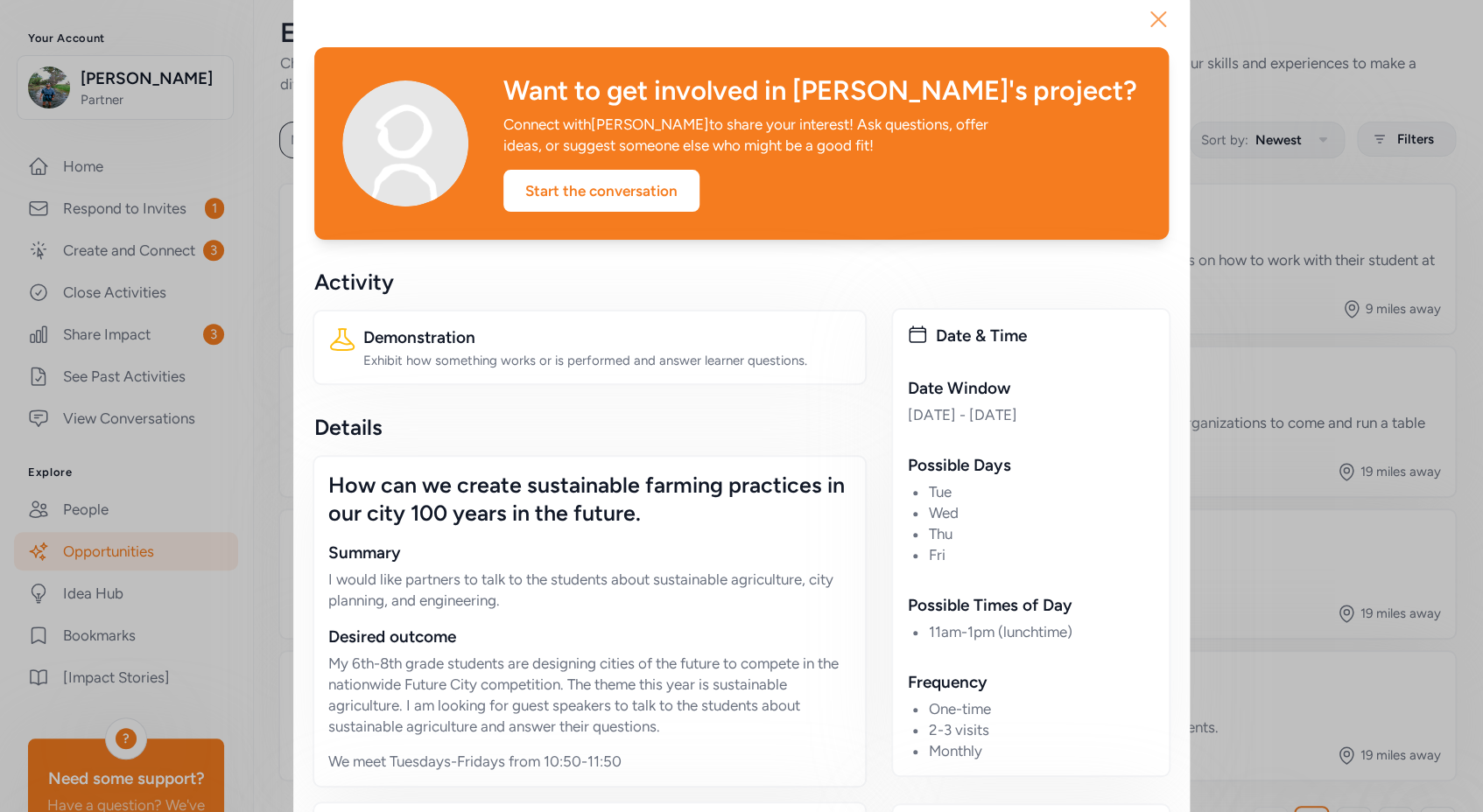
scroll to position [11, 0]
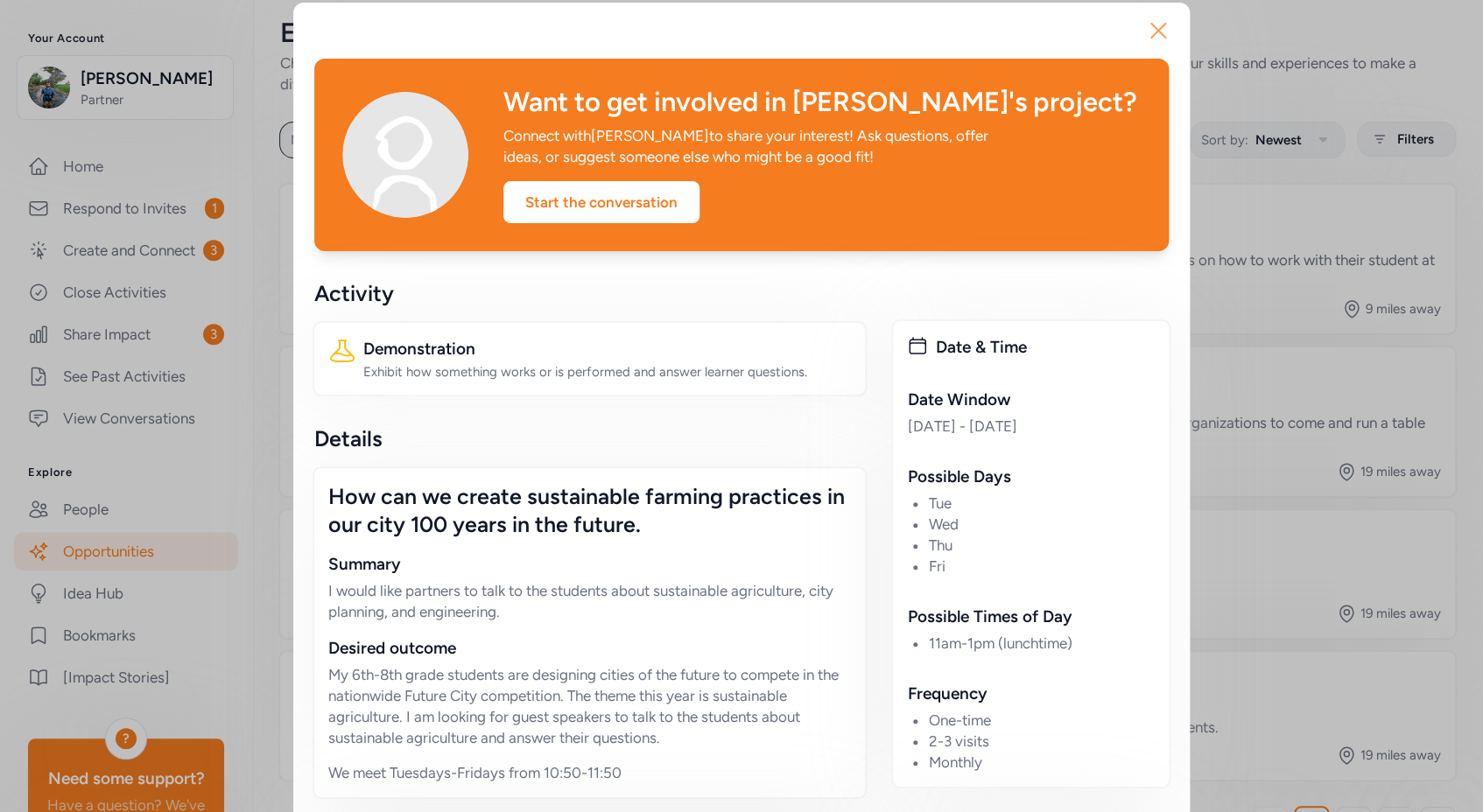
click at [1155, 29] on icon "button" at bounding box center [1158, 31] width 14 height 14
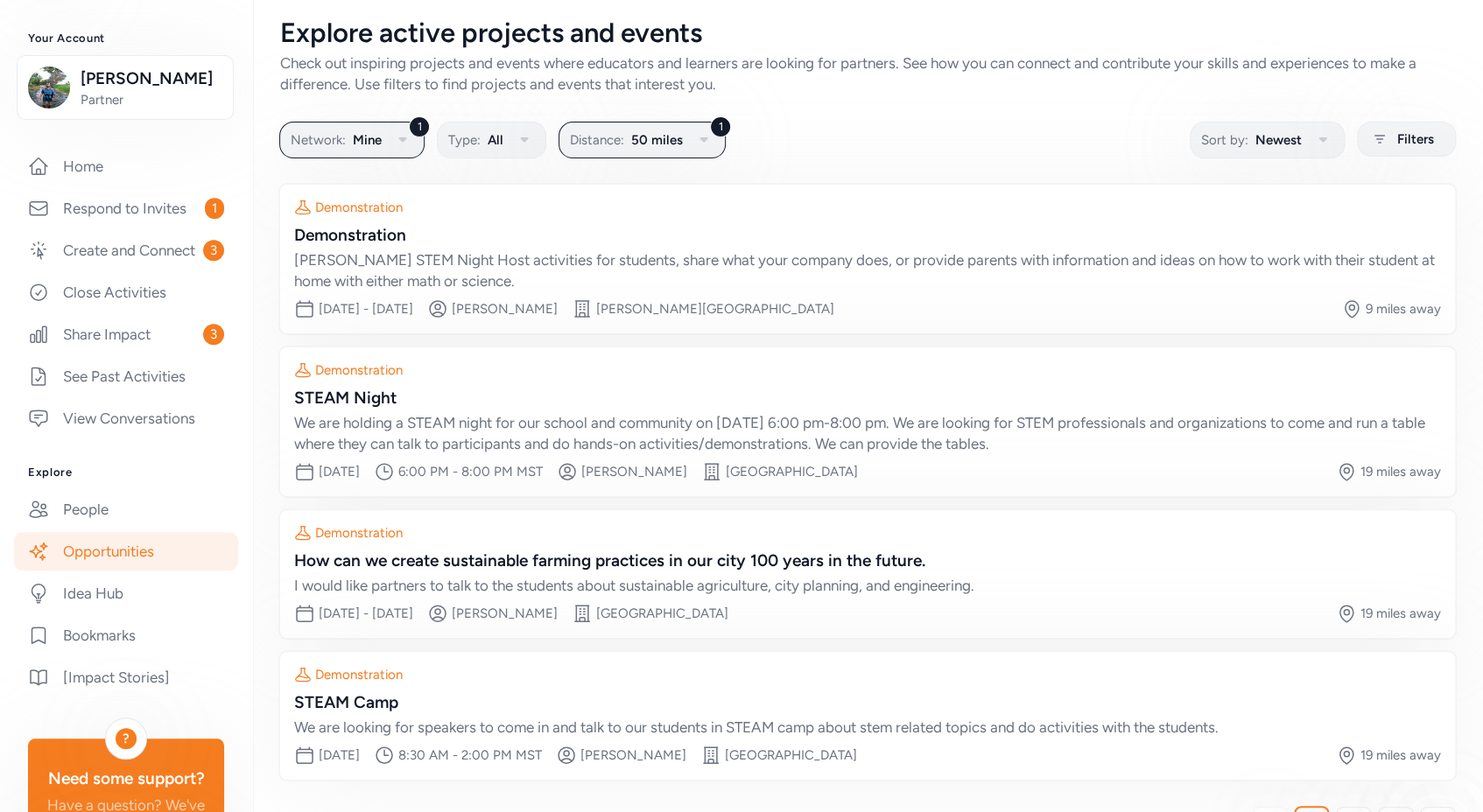
click at [134, 570] on link "Opportunities" at bounding box center [126, 552] width 224 height 39
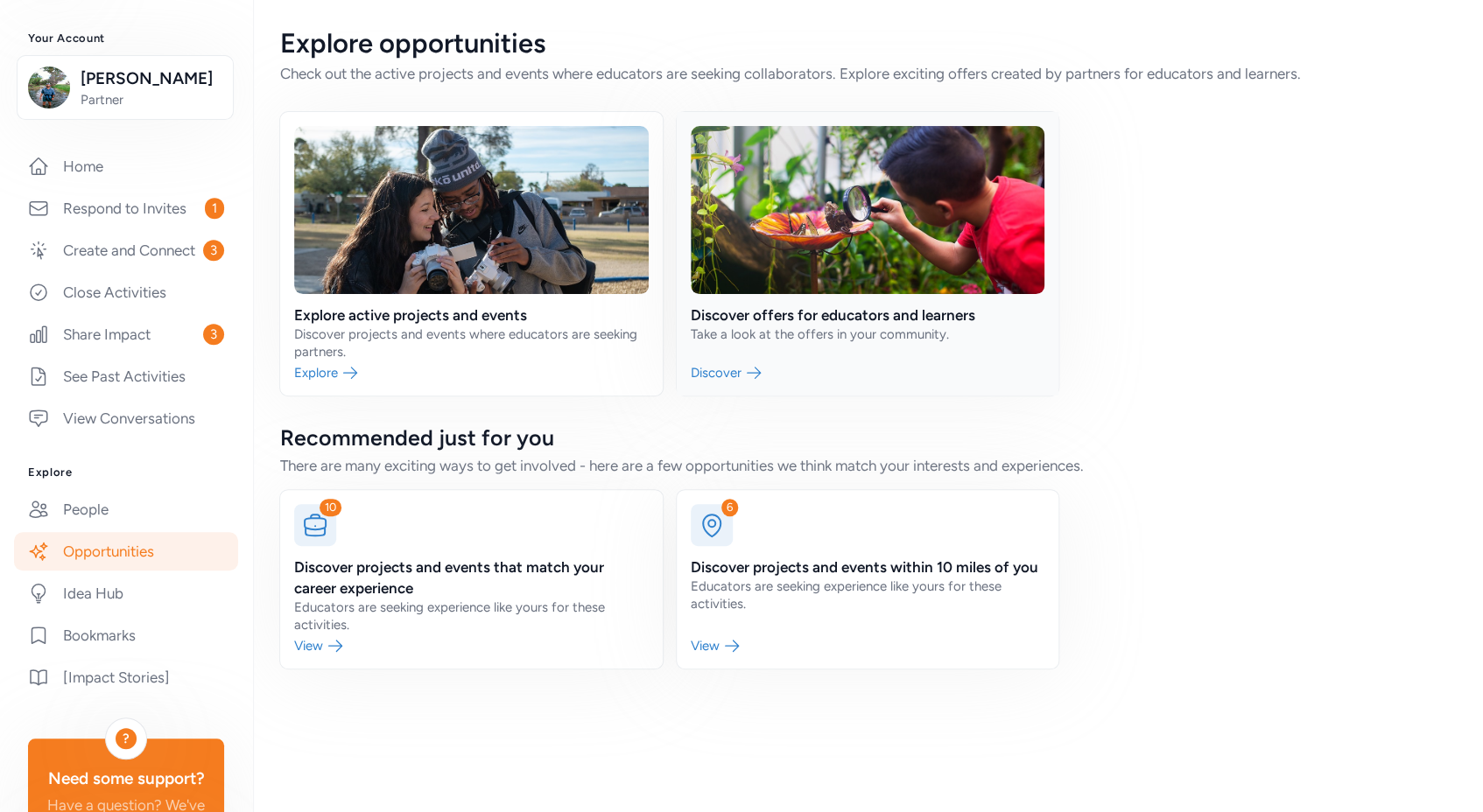
click at [834, 316] on link at bounding box center [868, 253] width 383 height 283
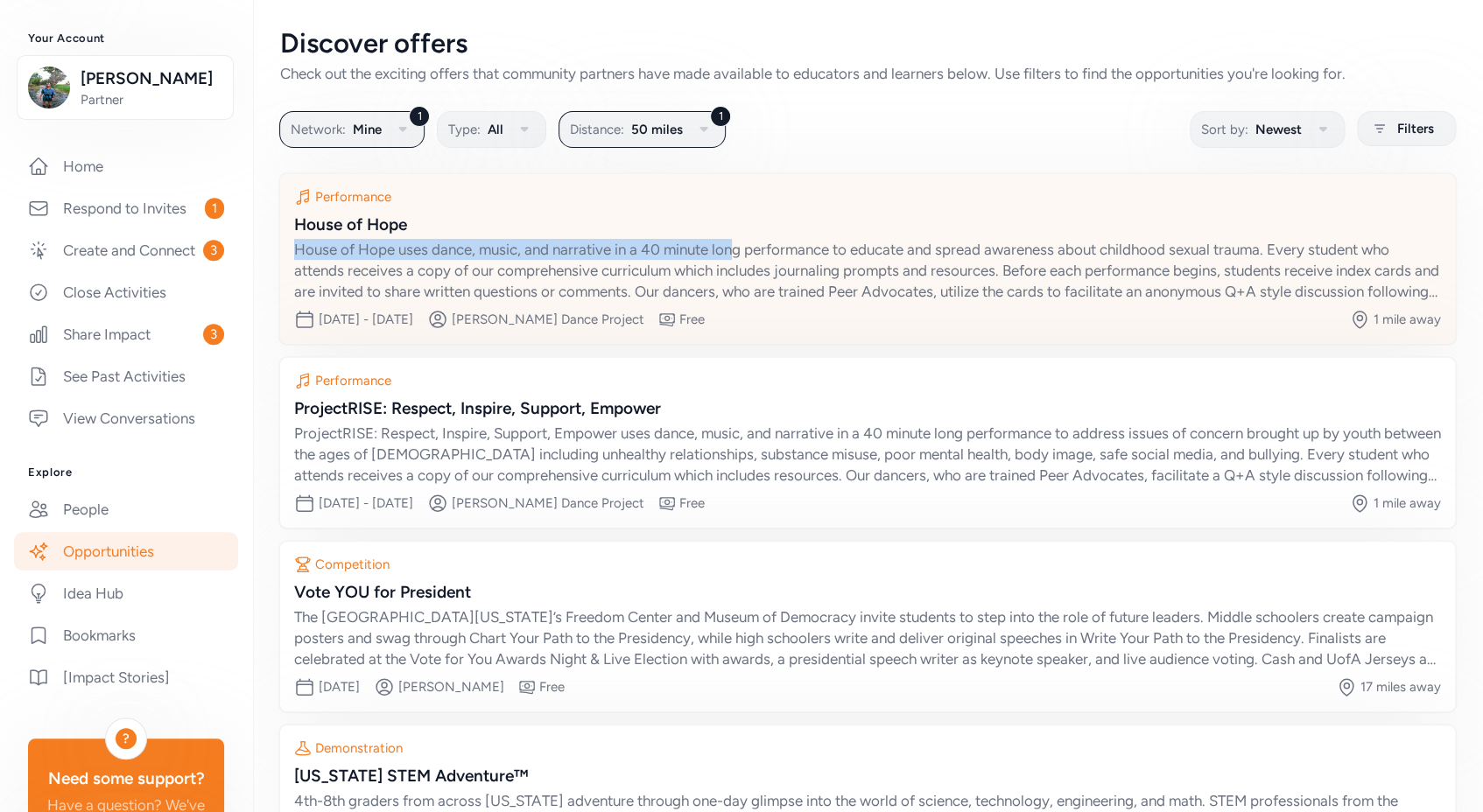
drag, startPoint x: 733, startPoint y: 252, endPoint x: 482, endPoint y: 240, distance: 251.3
click at [430, 239] on div "House of Hope uses dance, music, and narrative in a 40 minute long performance …" at bounding box center [867, 271] width 1147 height 63
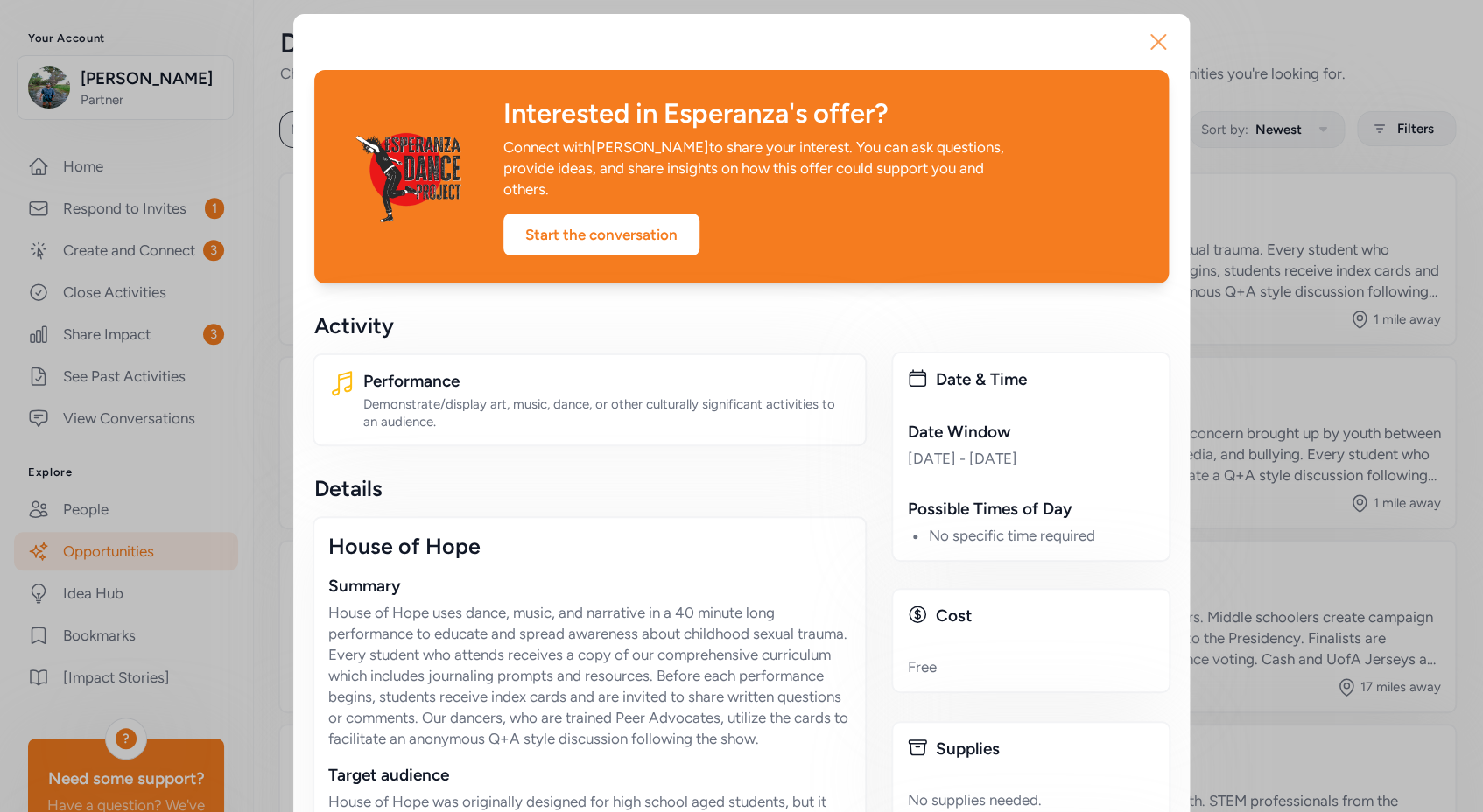
click at [1152, 41] on icon "button" at bounding box center [1158, 42] width 14 height 14
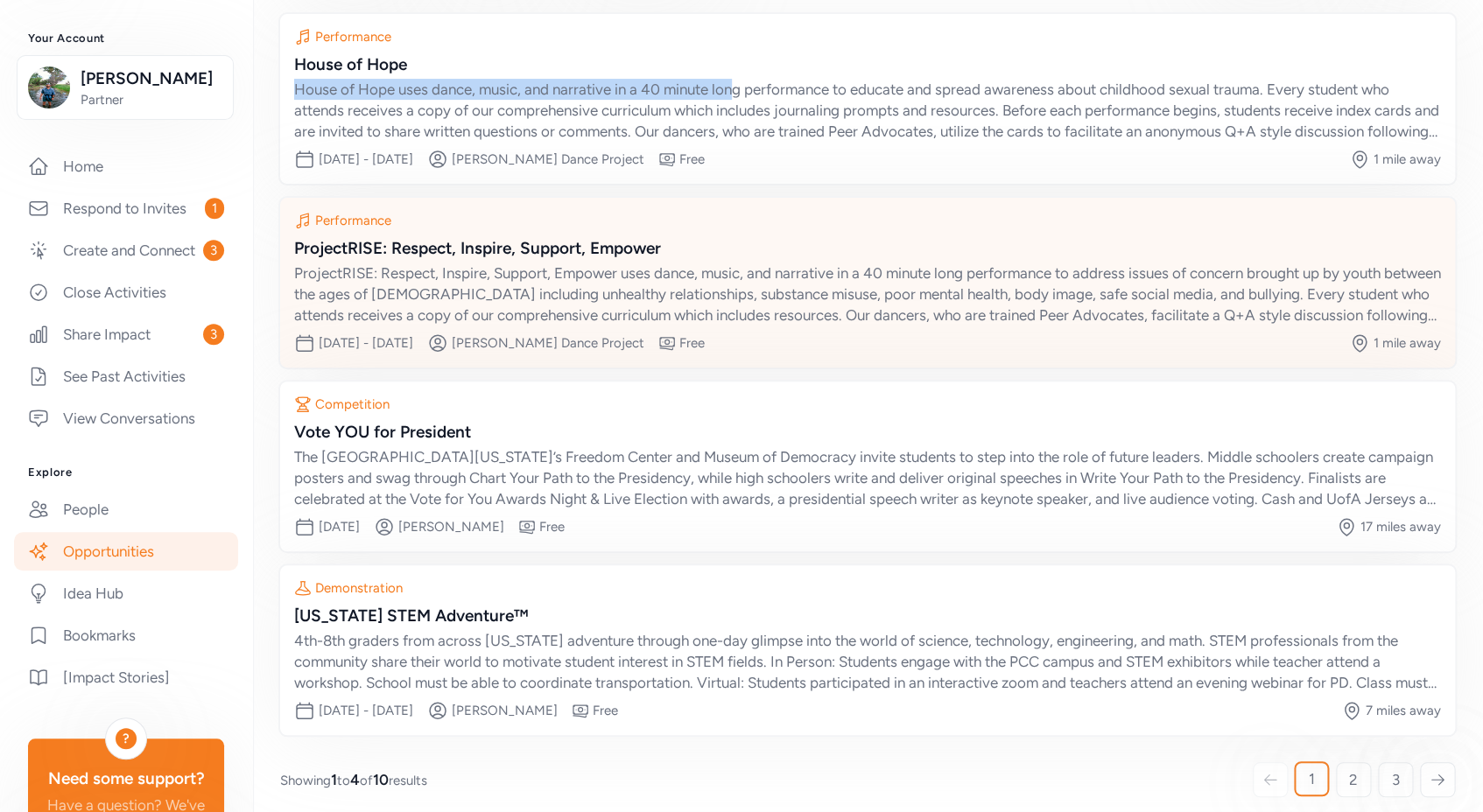
scroll to position [172, 0]
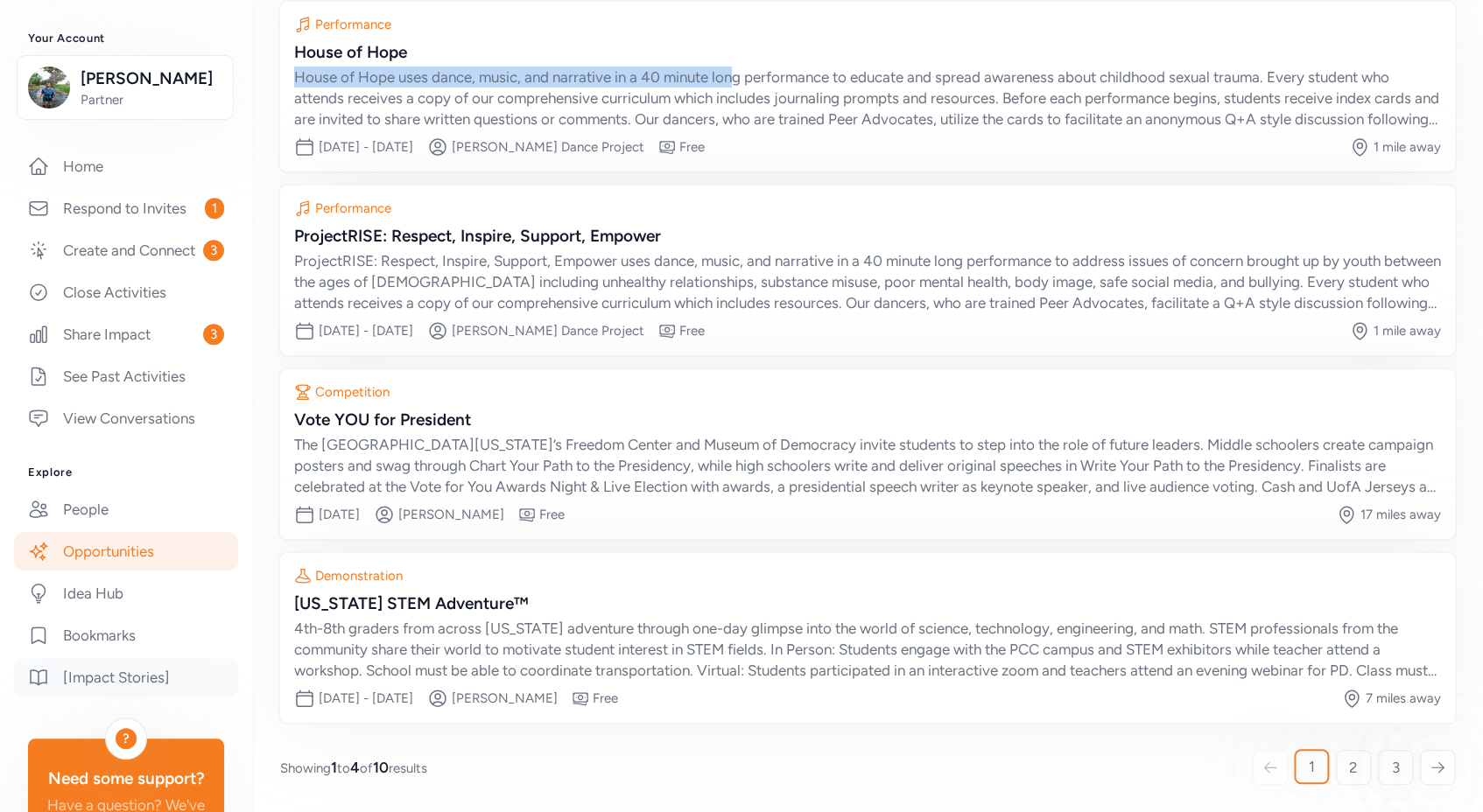
click at [135, 694] on link "[Impact Stories]" at bounding box center [126, 677] width 224 height 39
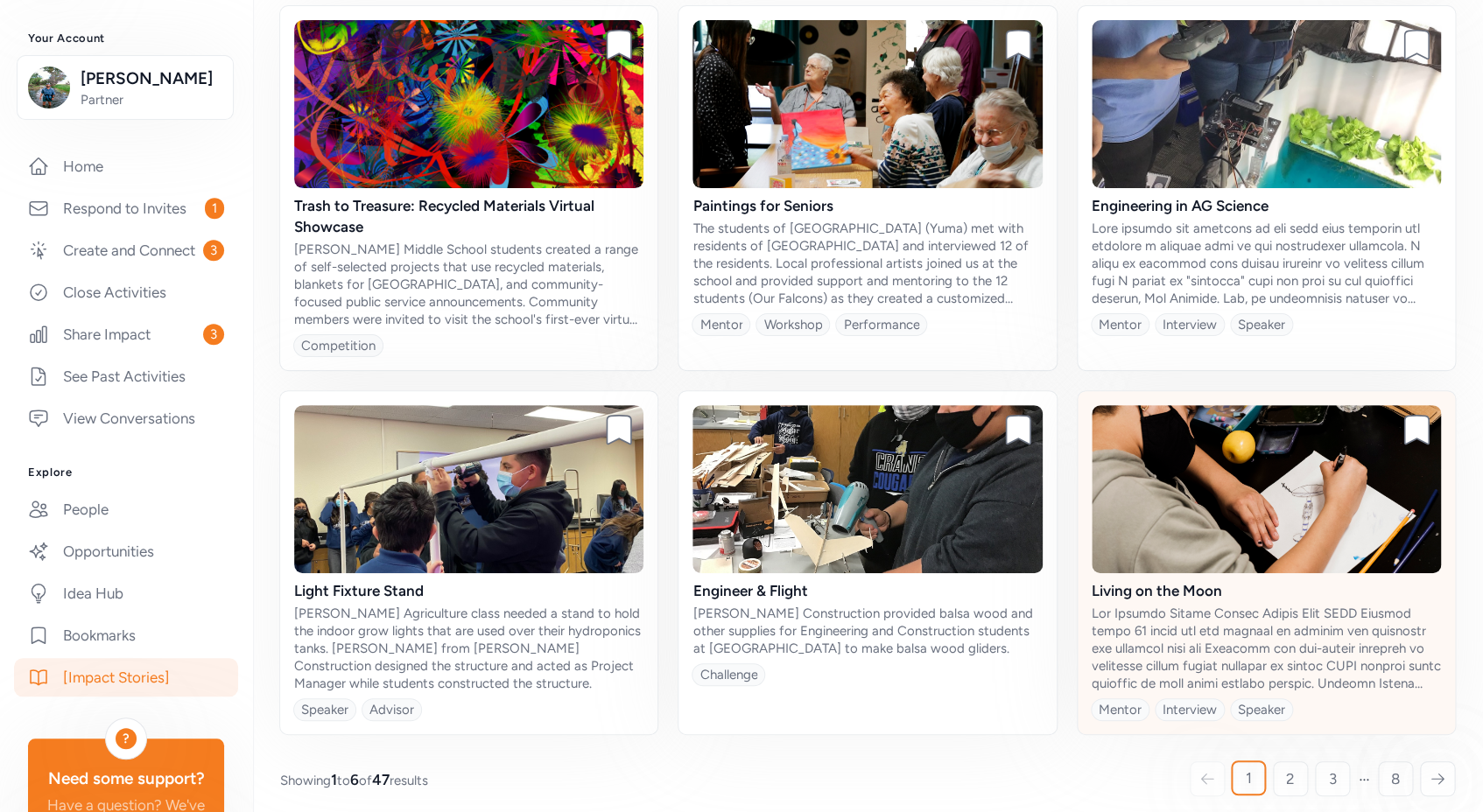
scroll to position [177, 0]
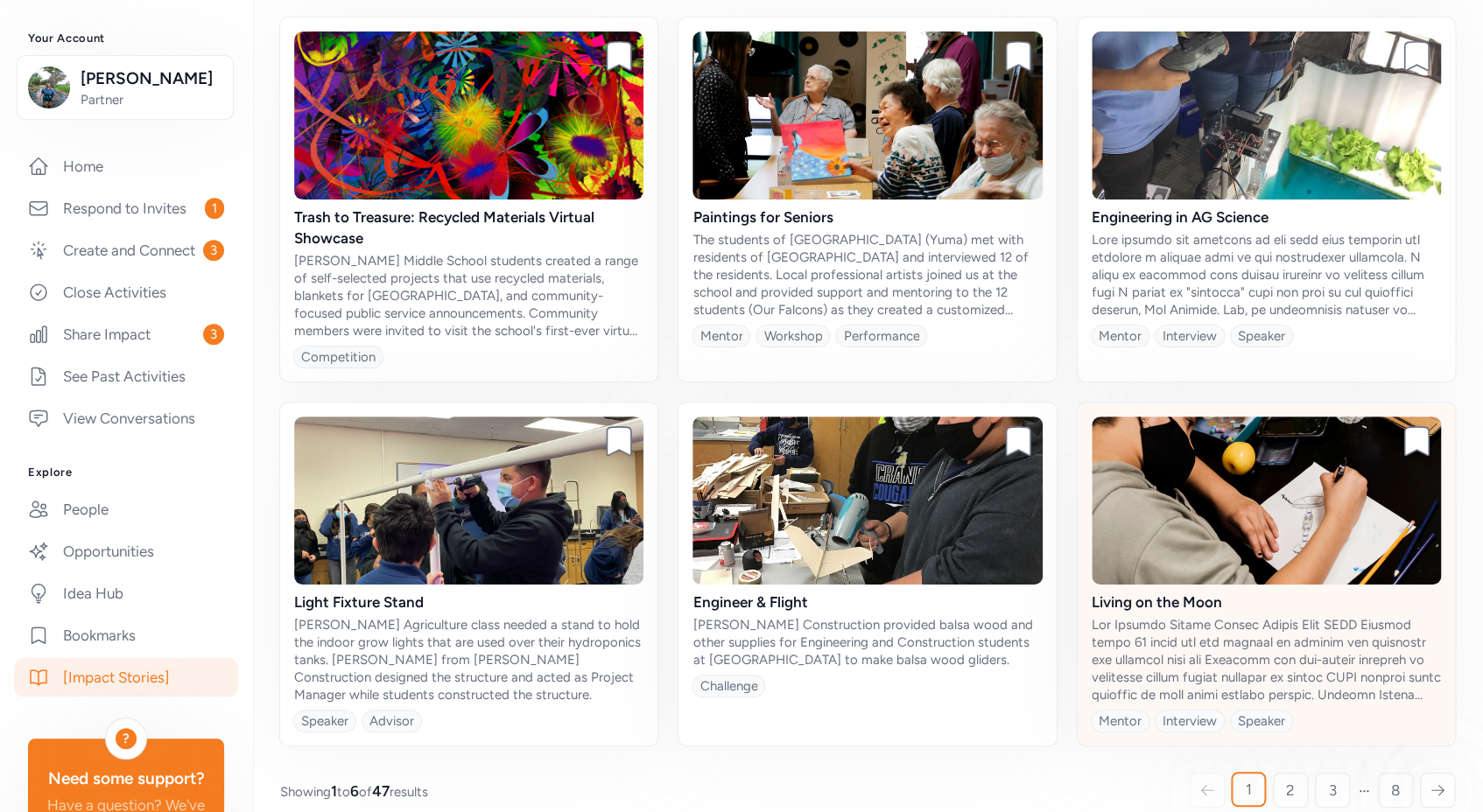
click at [1164, 647] on div at bounding box center [1266, 659] width 349 height 87
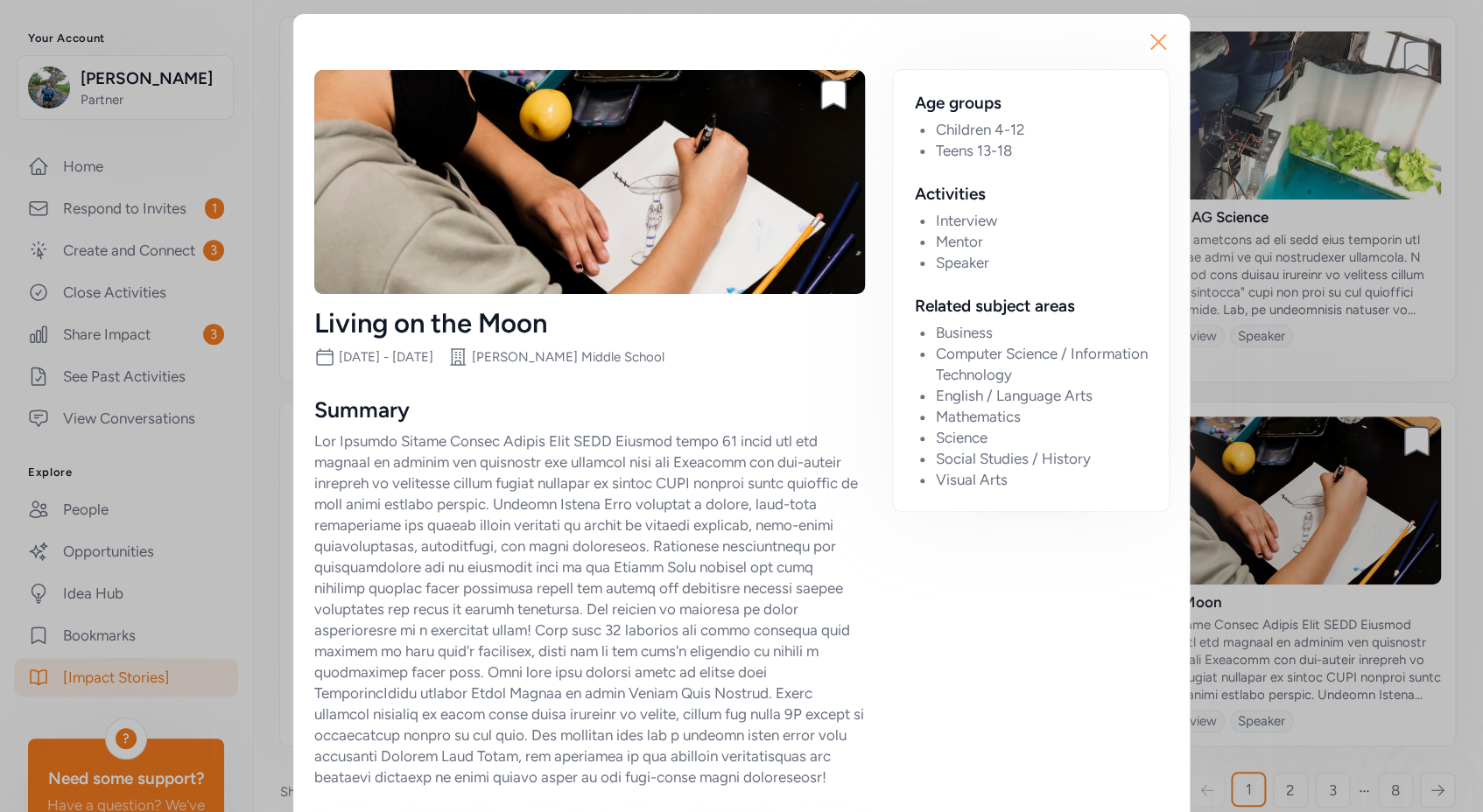
click at [1153, 40] on icon "button" at bounding box center [1158, 42] width 14 height 14
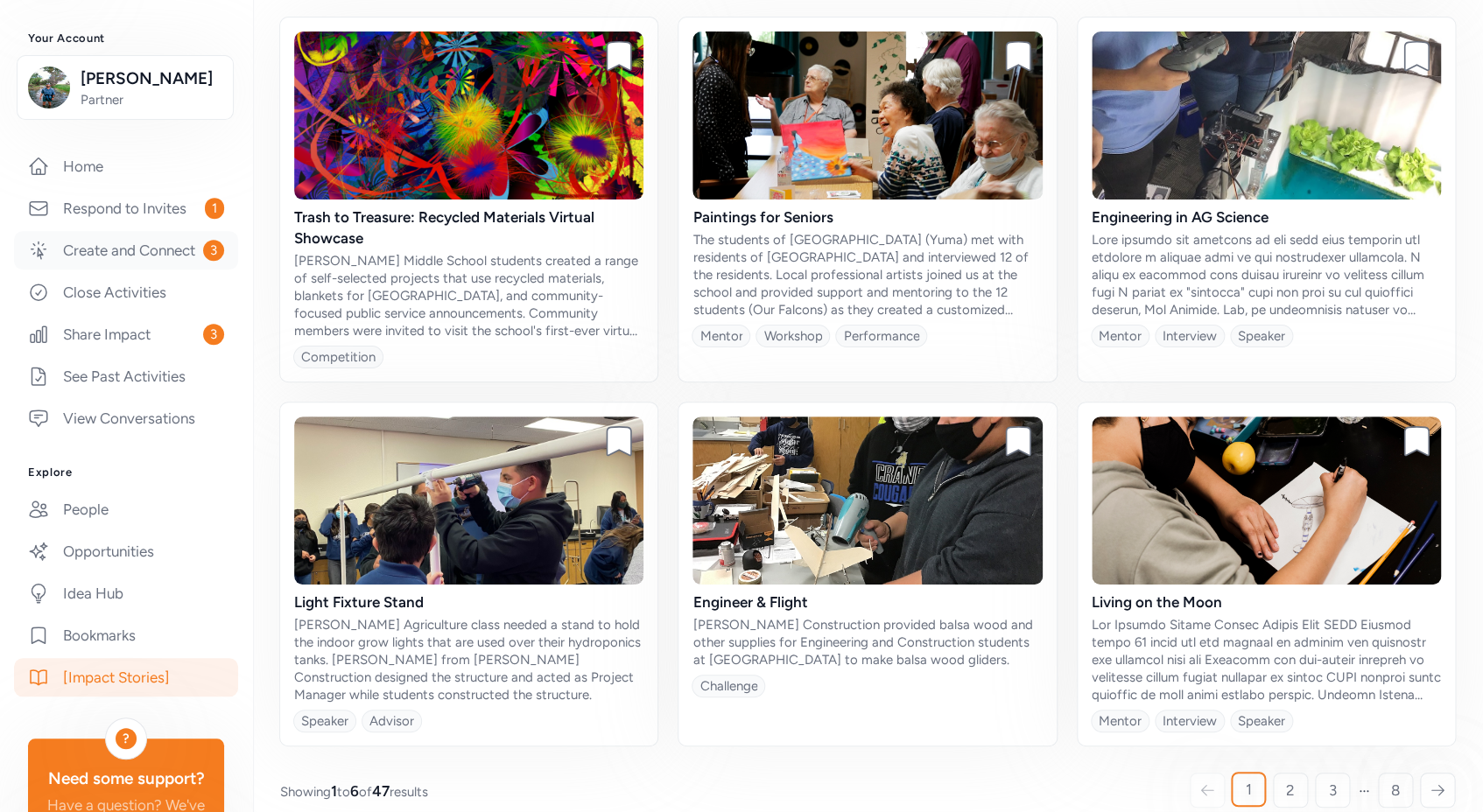
scroll to position [202, 0]
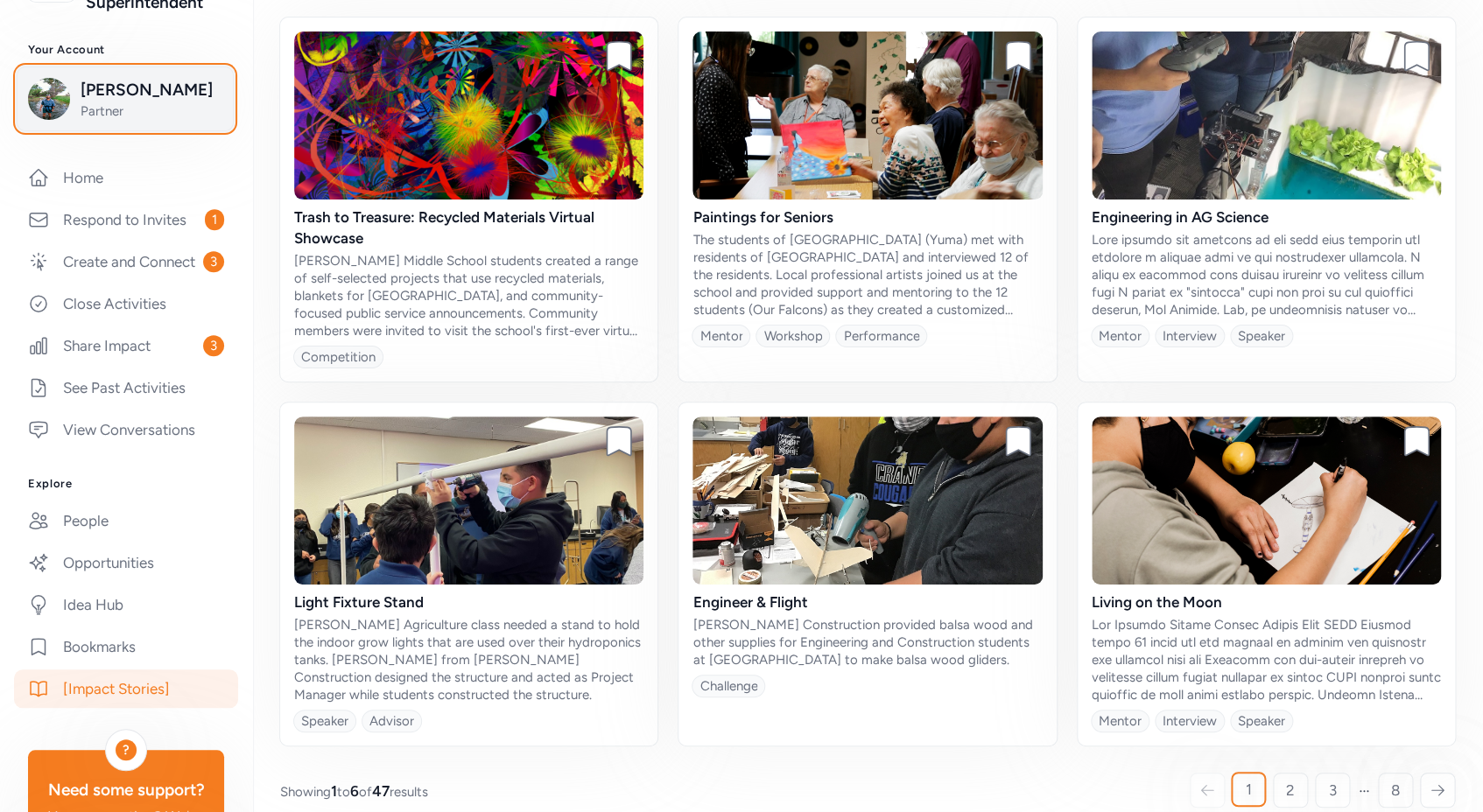
click at [133, 111] on span "Partner" at bounding box center [151, 111] width 142 height 18
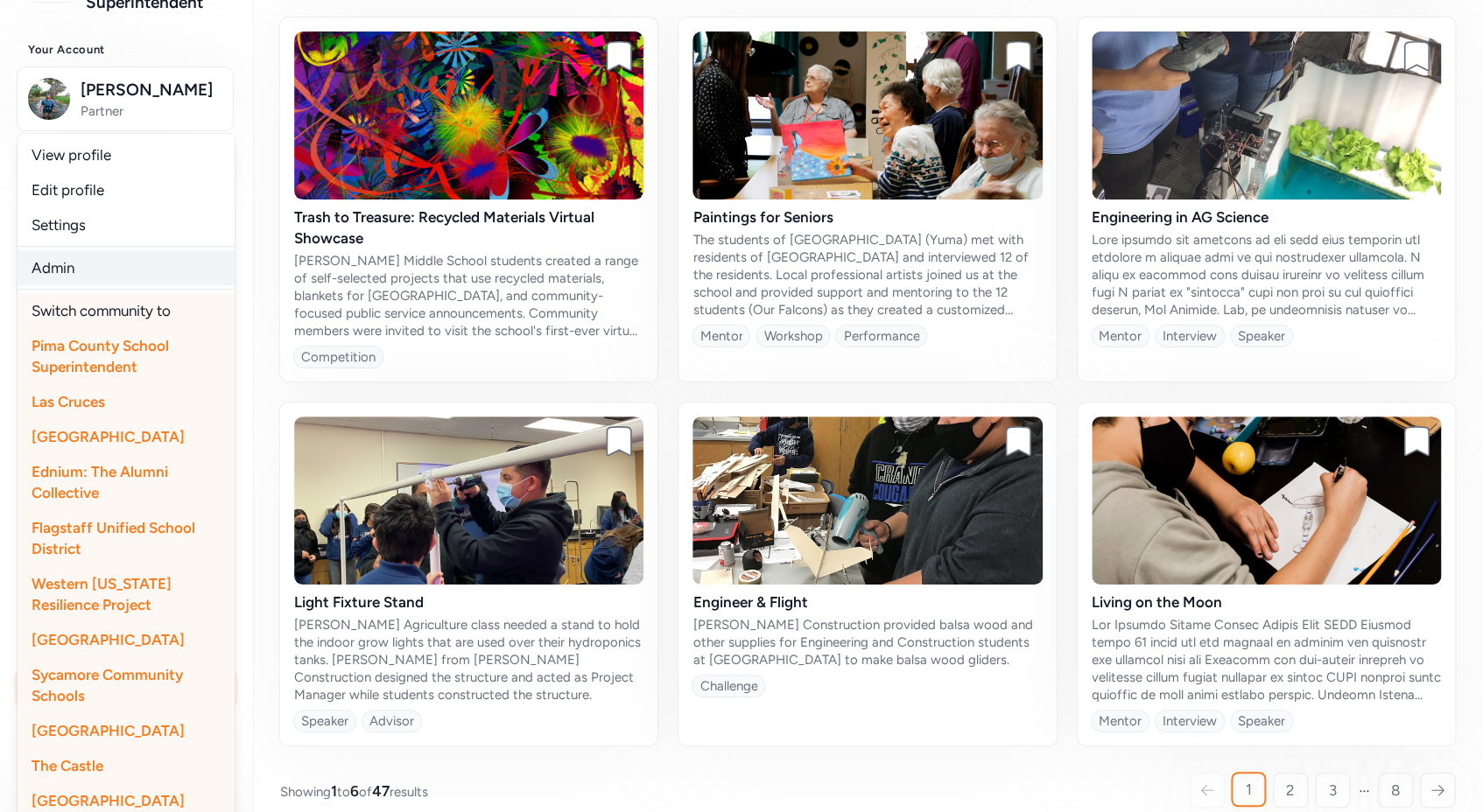
click at [64, 261] on link "Admin" at bounding box center [126, 267] width 217 height 35
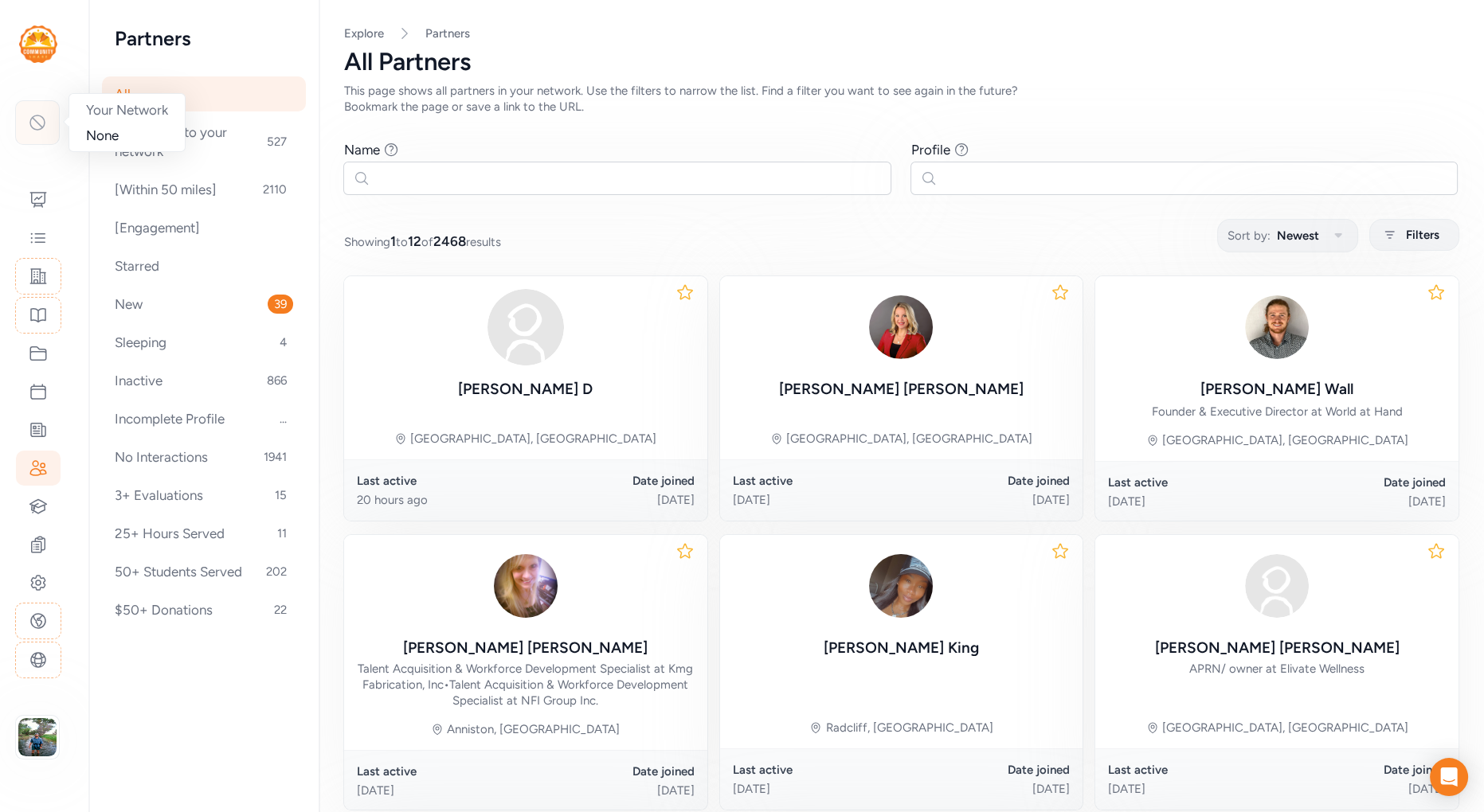
click at [41, 116] on icon at bounding box center [38, 123] width 14 height 14
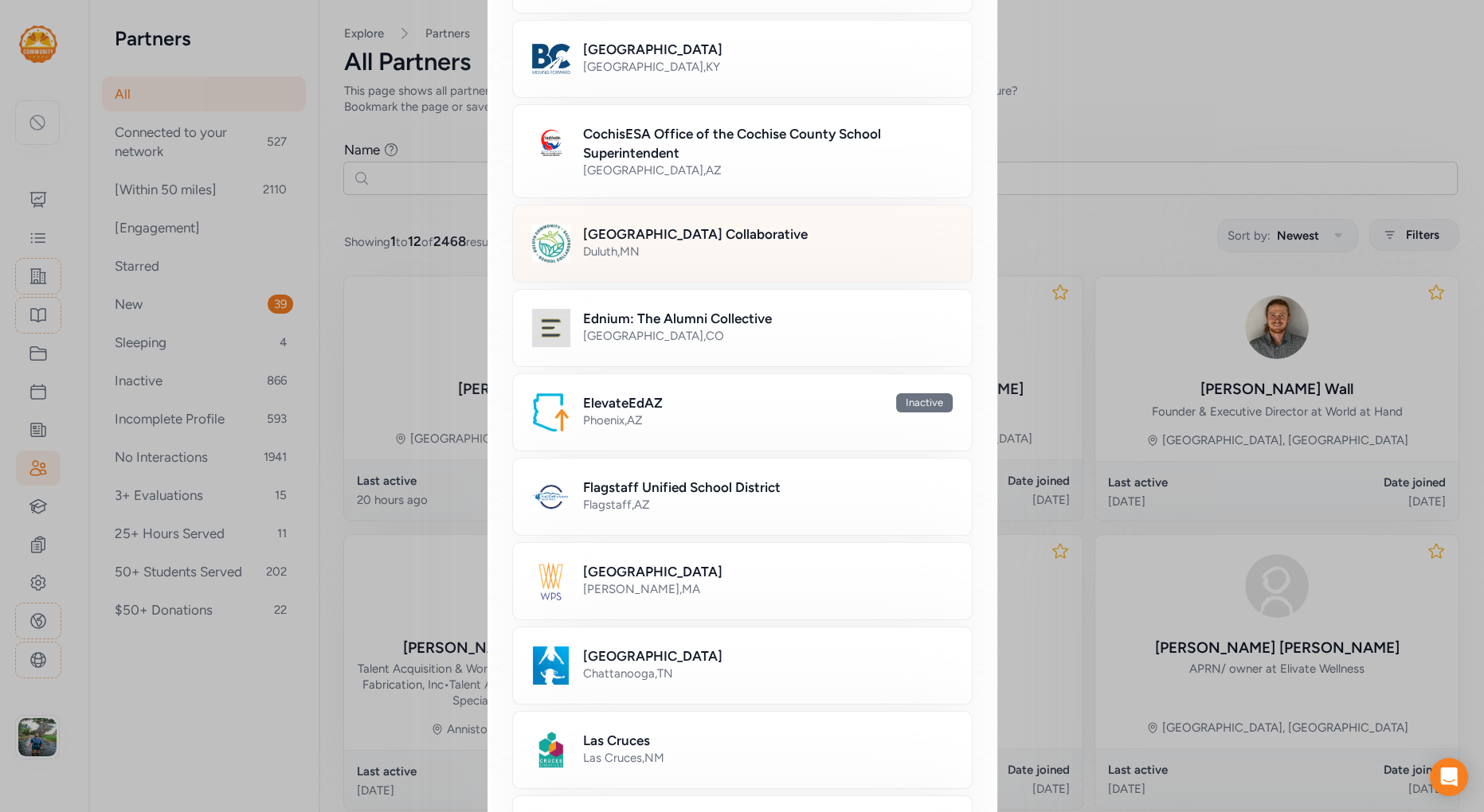
scroll to position [561, 0]
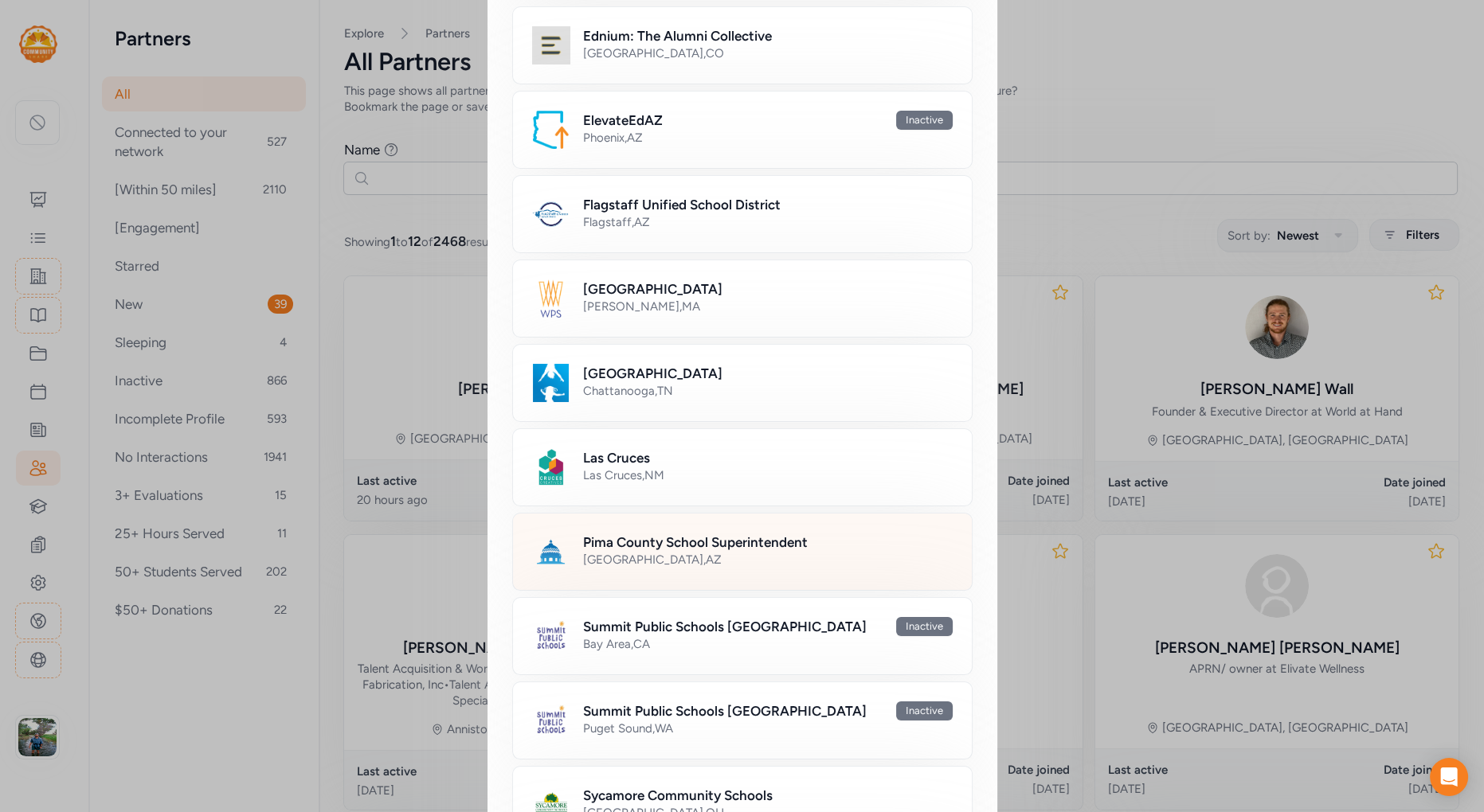
click at [652, 536] on h2 "Pima County School Superintendent" at bounding box center [695, 542] width 224 height 19
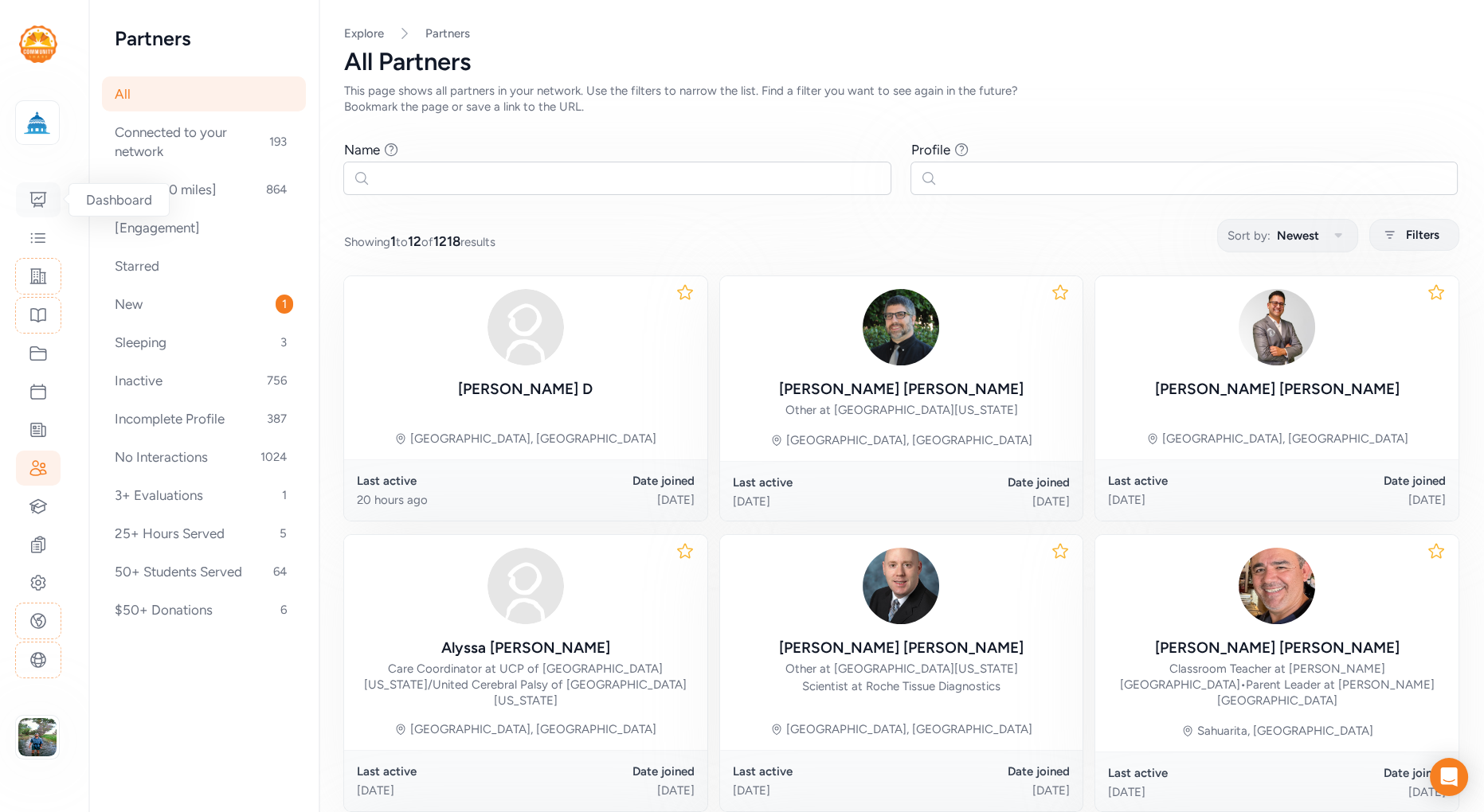
click at [36, 204] on icon at bounding box center [38, 200] width 19 height 19
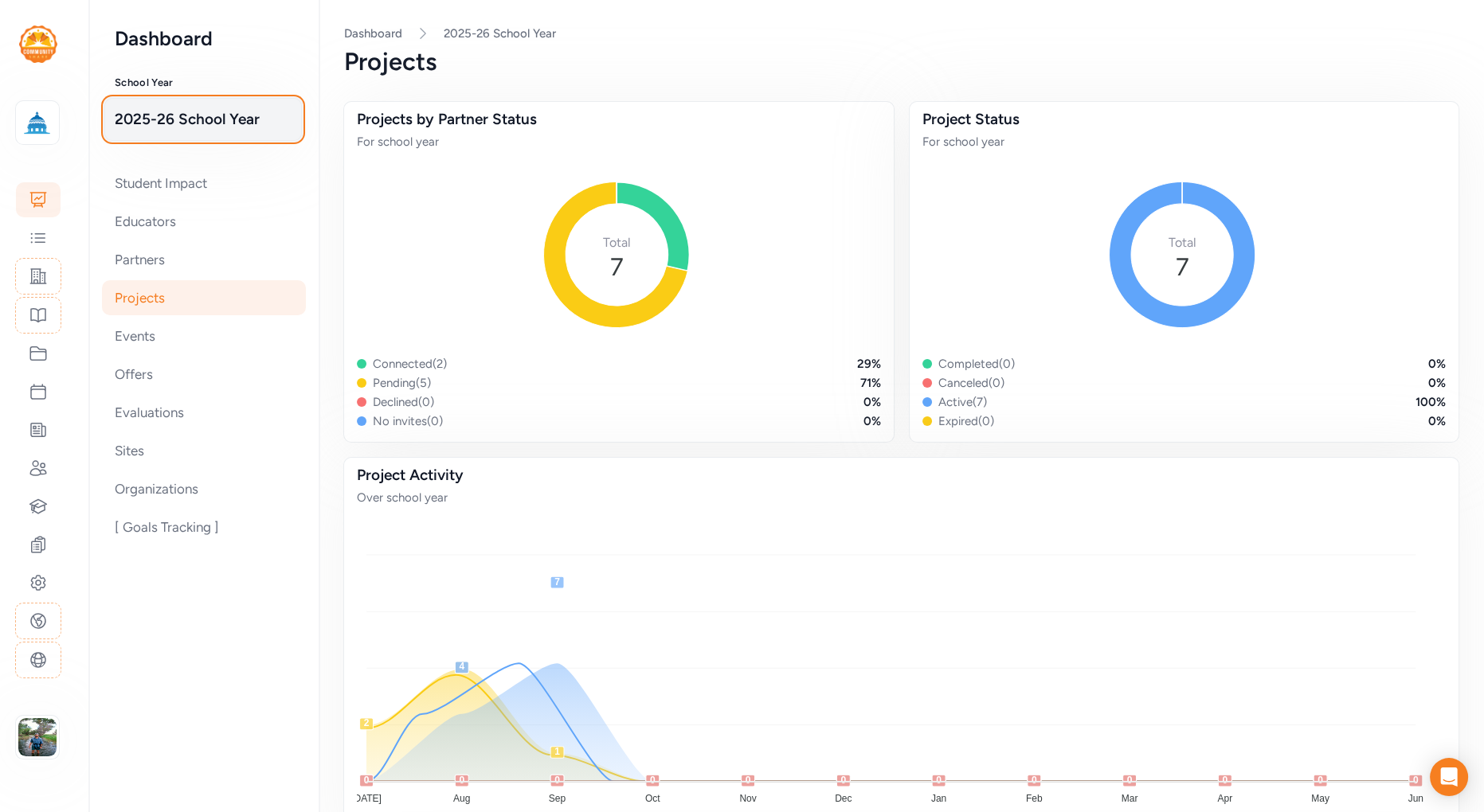
click at [228, 127] on span "2025-26 School Year" at bounding box center [203, 119] width 177 height 22
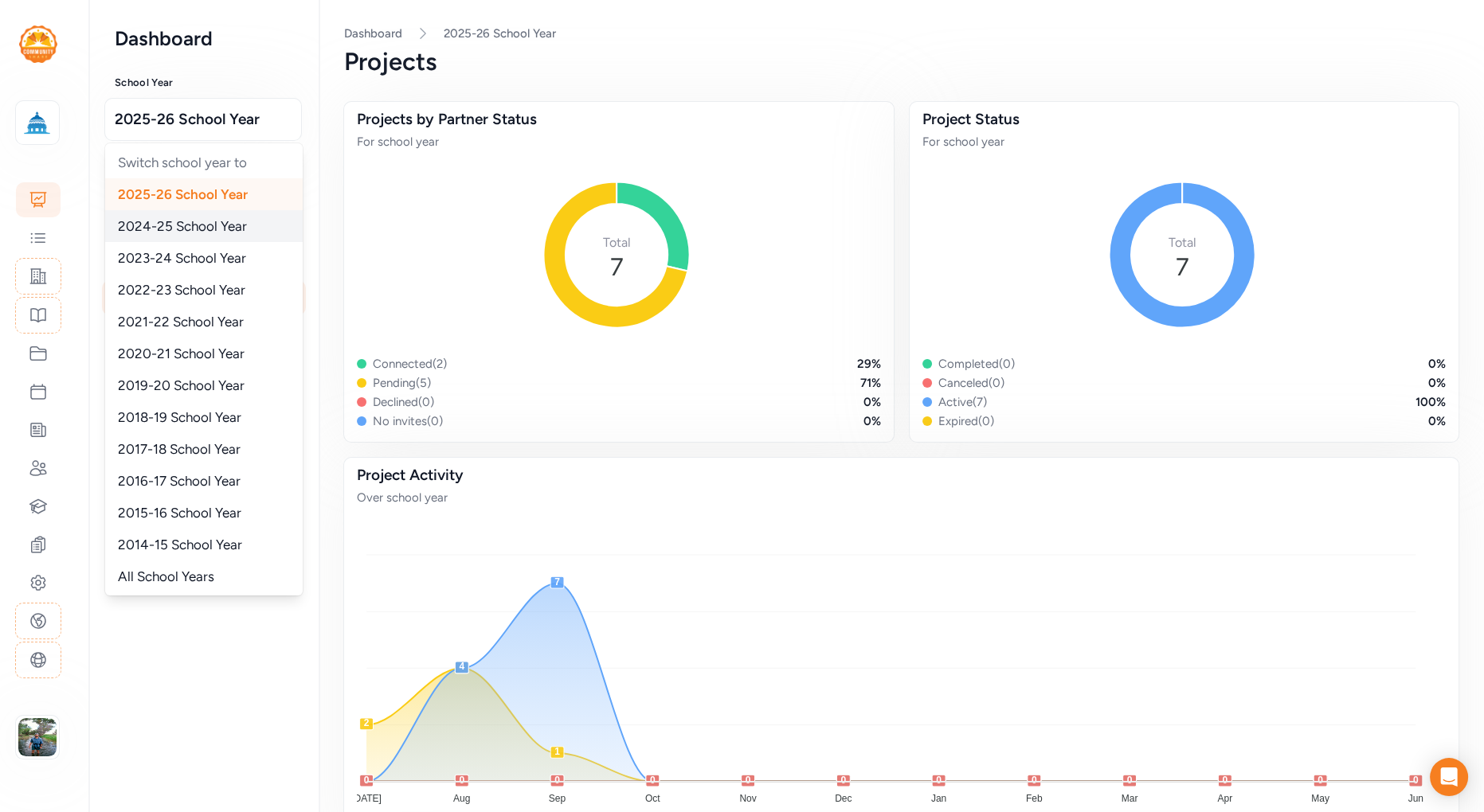
click at [204, 223] on span "2024-25 School Year" at bounding box center [182, 227] width 129 height 16
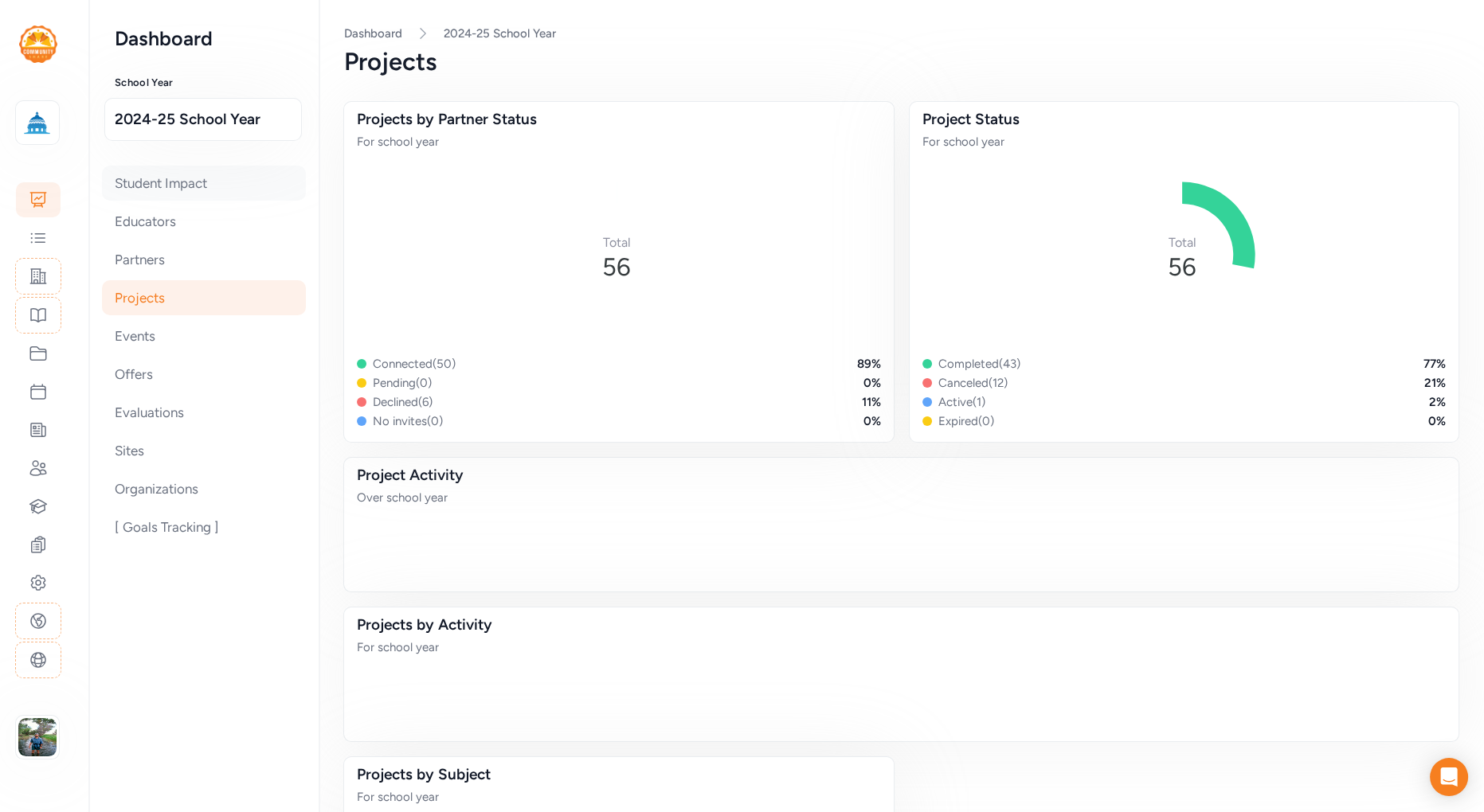
click at [178, 185] on div "Student Impact" at bounding box center [203, 183] width 204 height 35
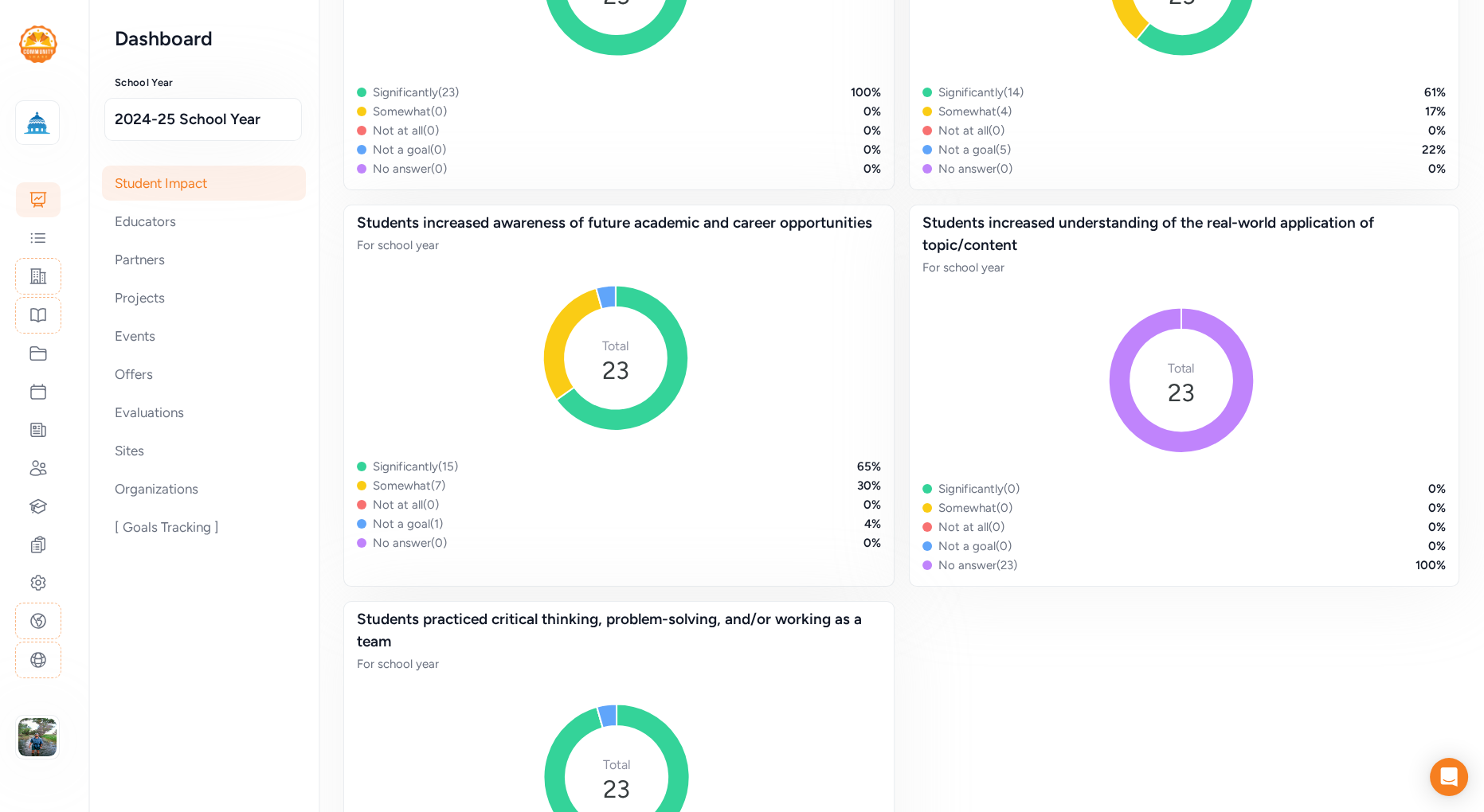
scroll to position [927, 0]
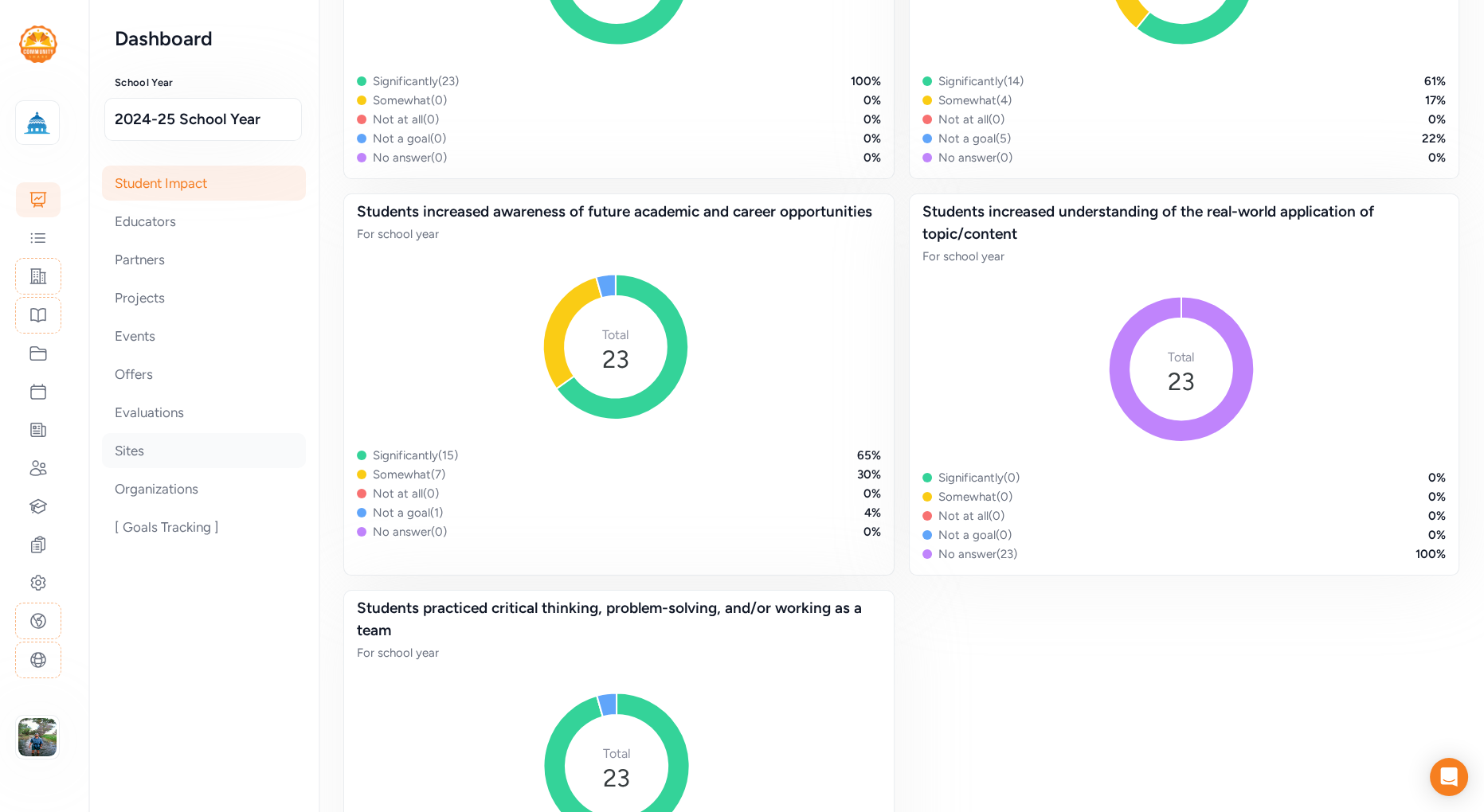
click at [155, 448] on div "Sites" at bounding box center [203, 451] width 204 height 35
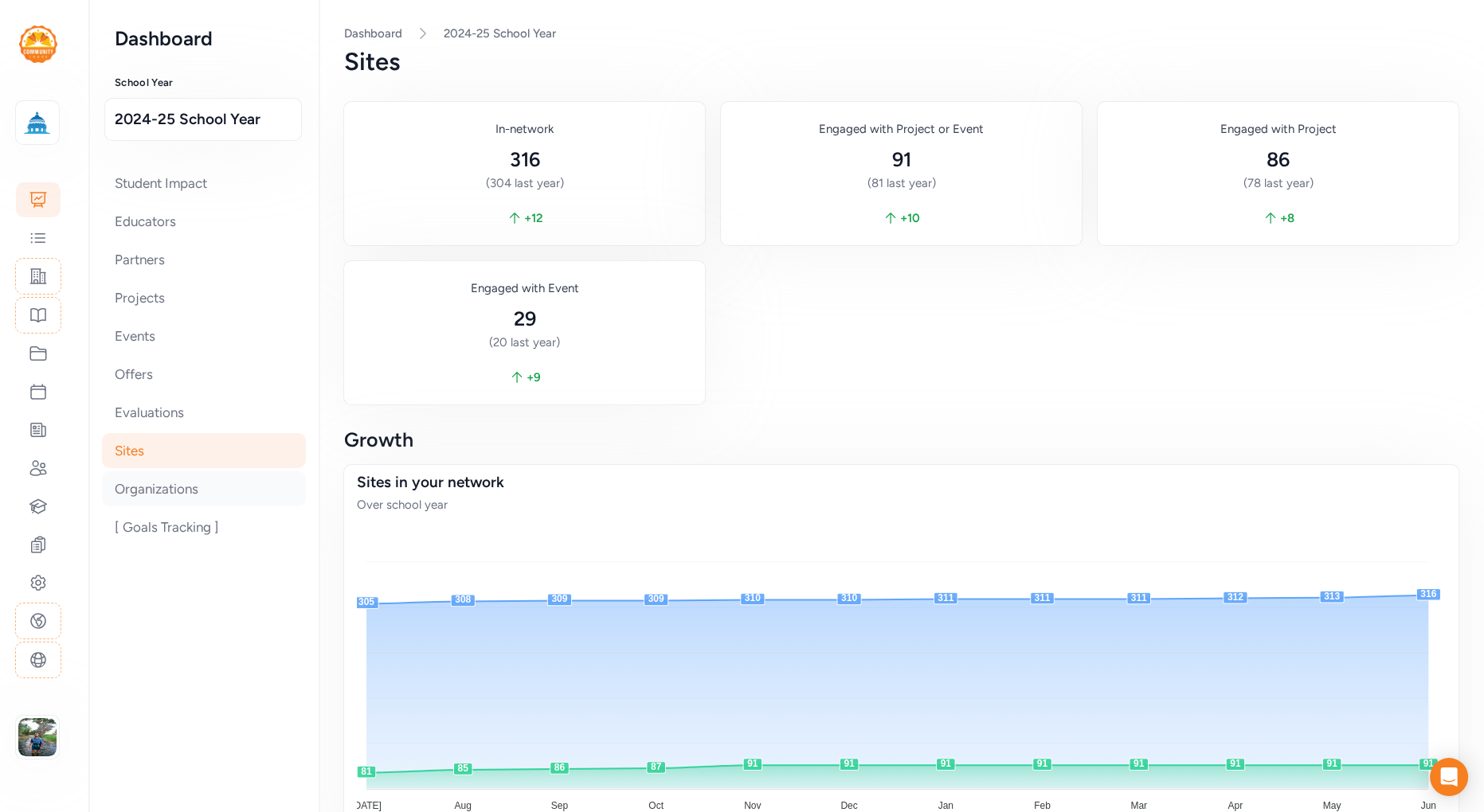
click at [172, 484] on div "Organizations" at bounding box center [203, 489] width 204 height 35
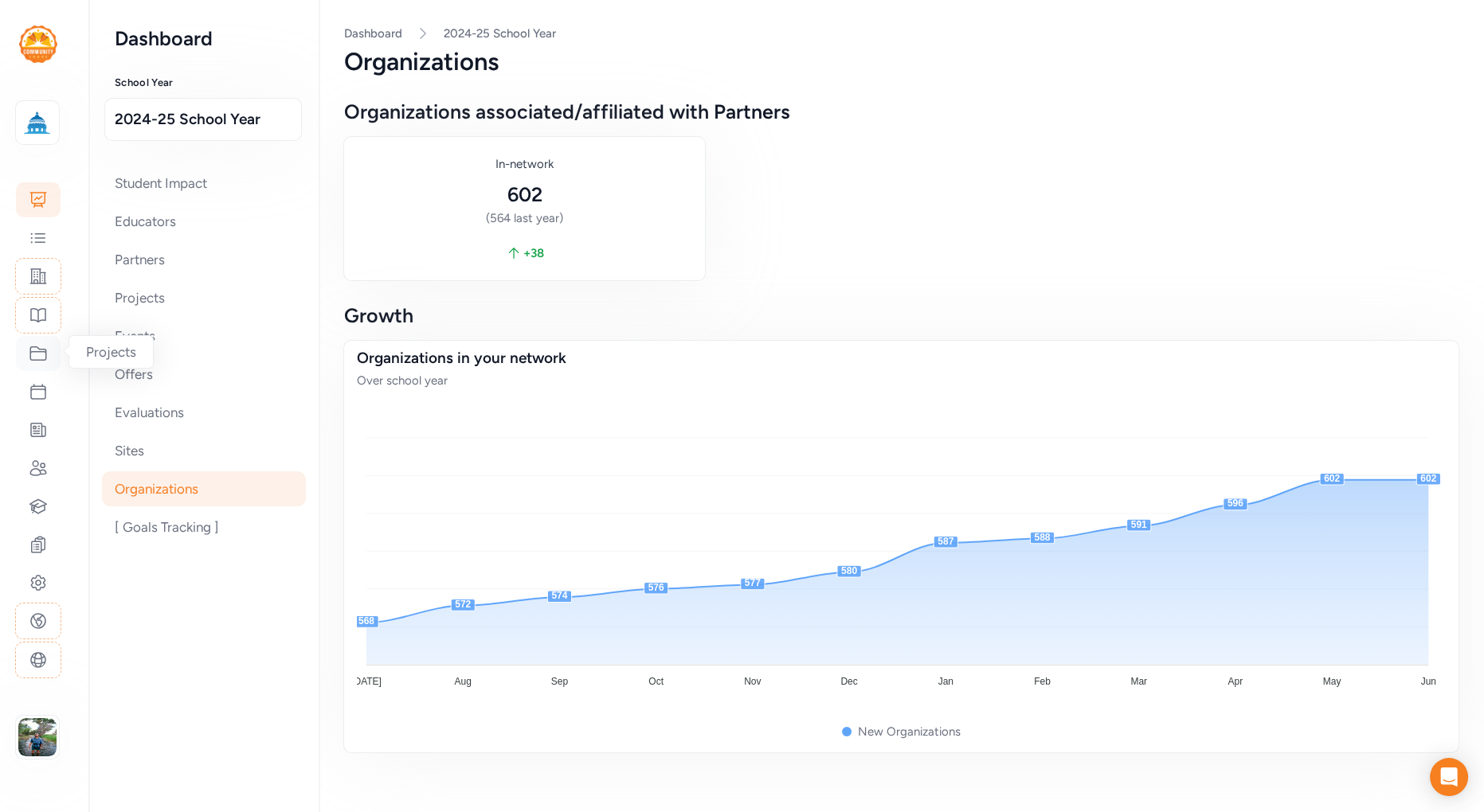
click at [38, 348] on icon at bounding box center [38, 354] width 19 height 19
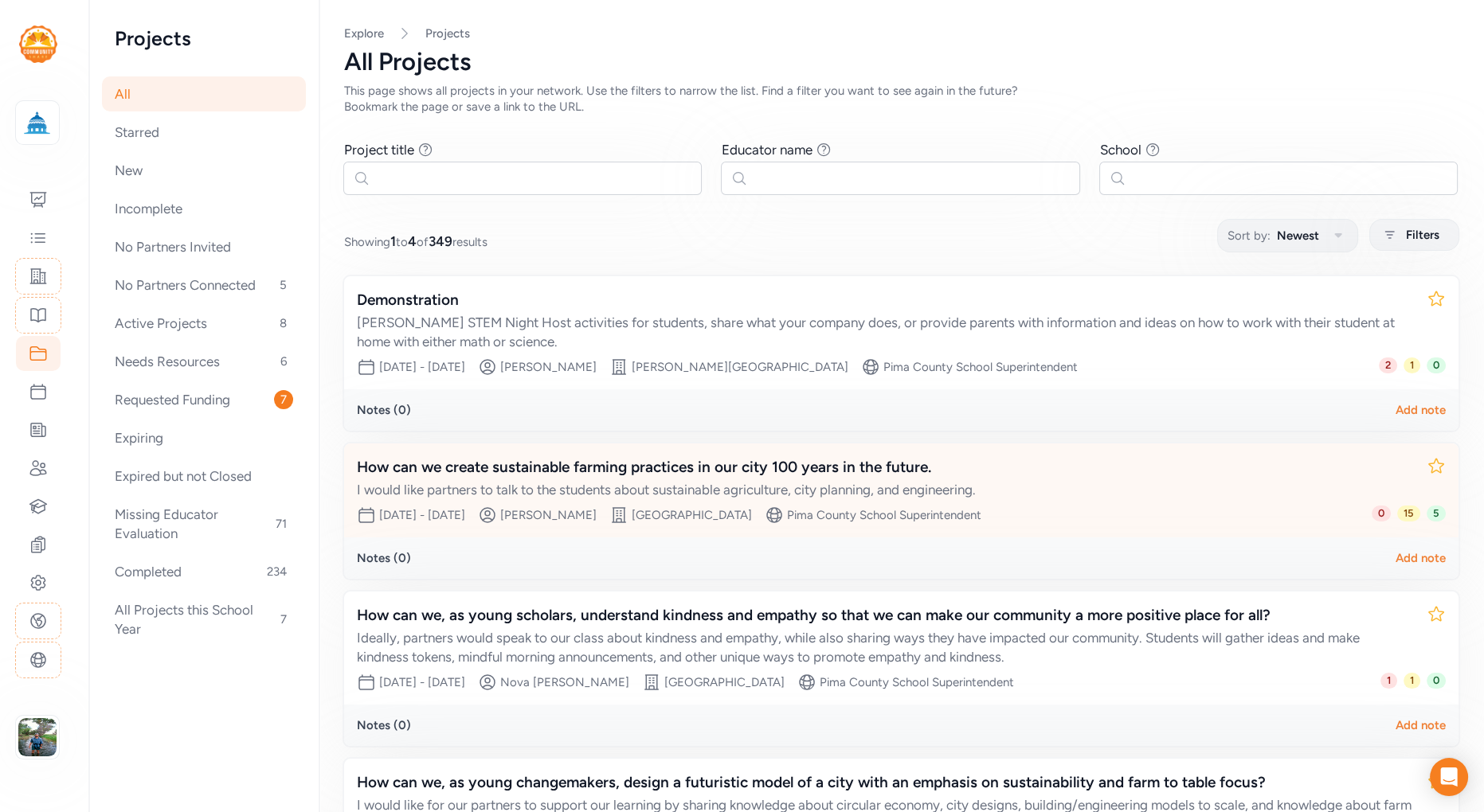
click at [778, 460] on div "How can we create sustainable farming practices in our city 100 years in the fu…" at bounding box center [886, 468] width 1057 height 22
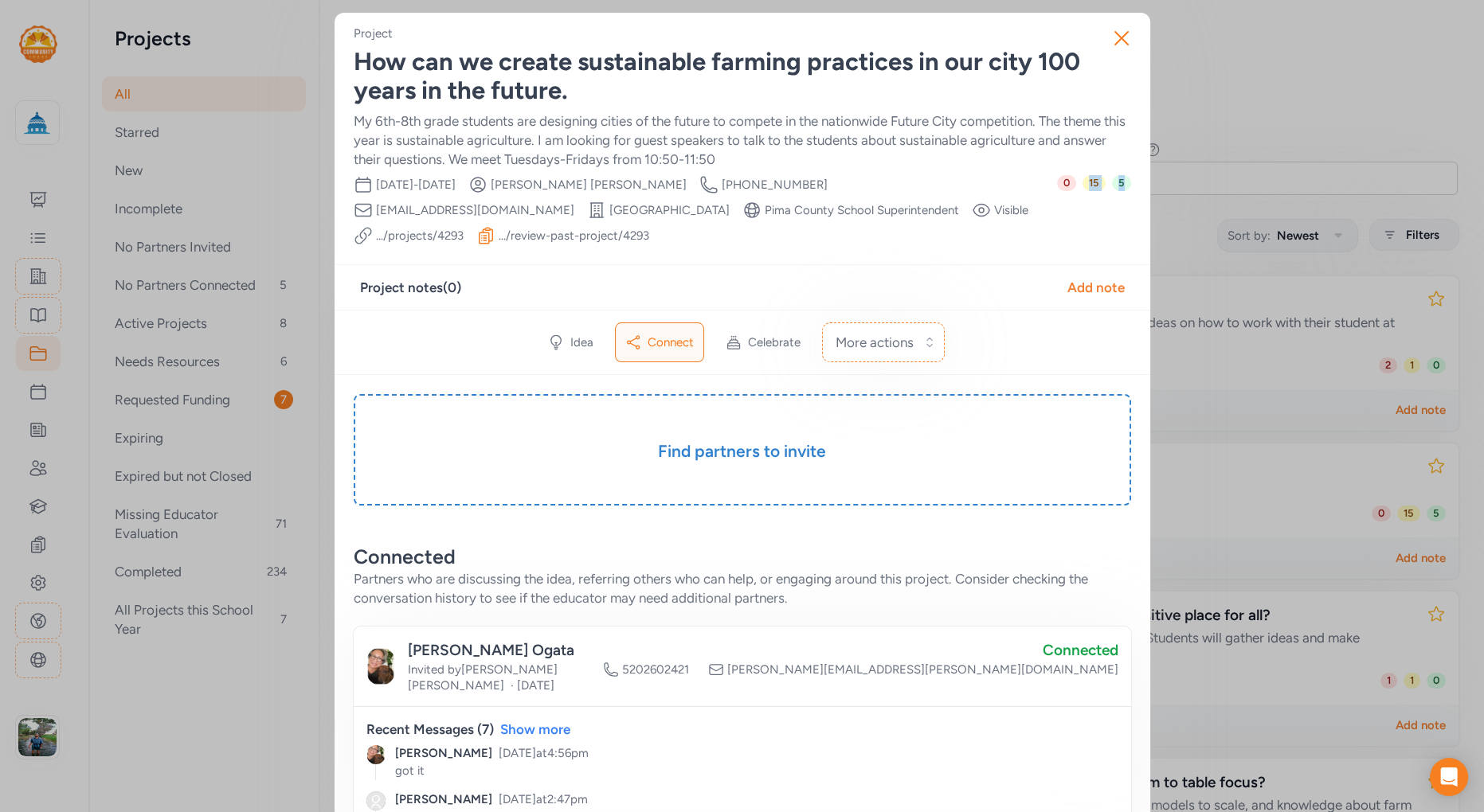
drag, startPoint x: 1120, startPoint y: 195, endPoint x: 1072, endPoint y: 186, distance: 48.8
click at [1072, 186] on div "0 15 5" at bounding box center [1094, 211] width 74 height 70
drag, startPoint x: 1104, startPoint y: 213, endPoint x: 1107, endPoint y: 204, distance: 9.5
click at [1104, 213] on div "0 15 5" at bounding box center [1094, 211] width 74 height 70
click at [1116, 34] on icon "button" at bounding box center [1121, 38] width 26 height 26
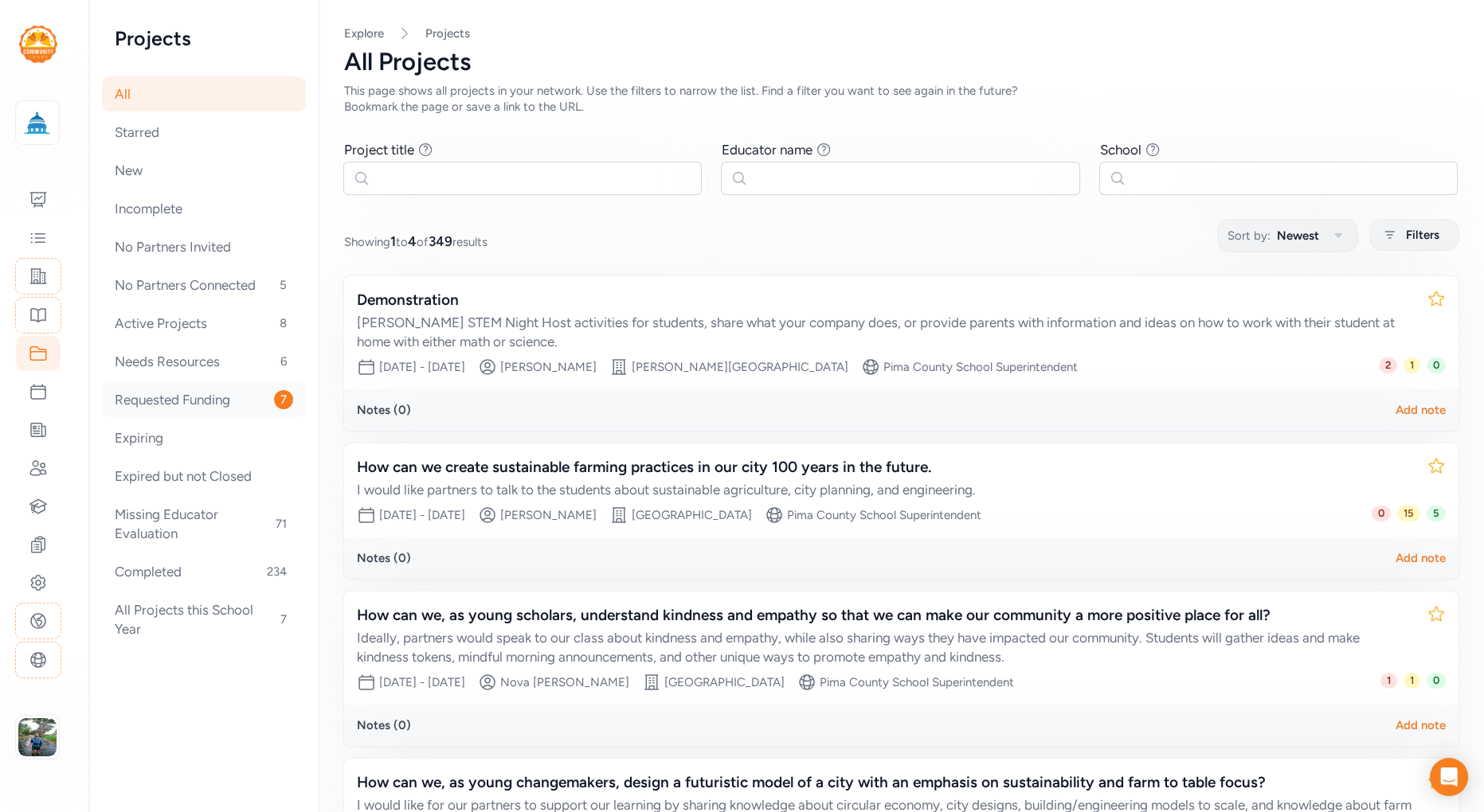
click at [183, 397] on div "Requested Funding 7" at bounding box center [203, 400] width 204 height 35
